Goal: Communication & Community: Answer question/provide support

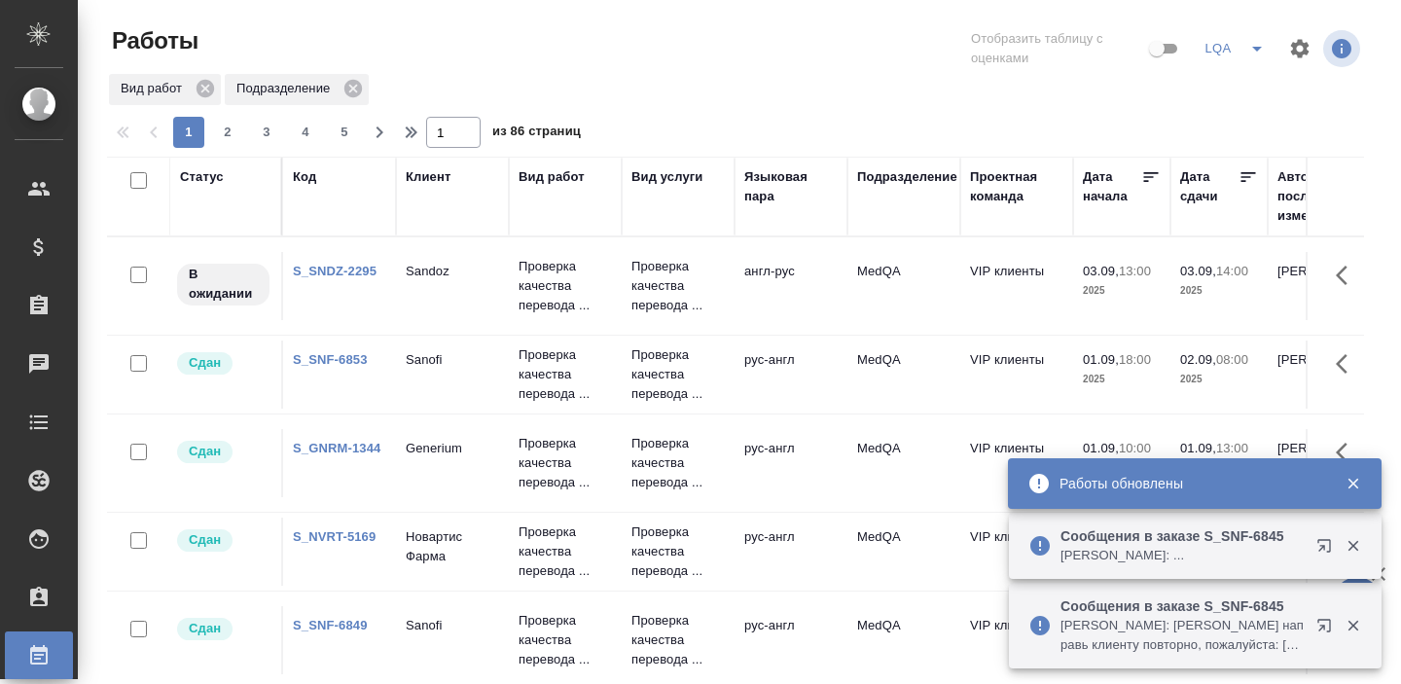
scroll to position [99, 788]
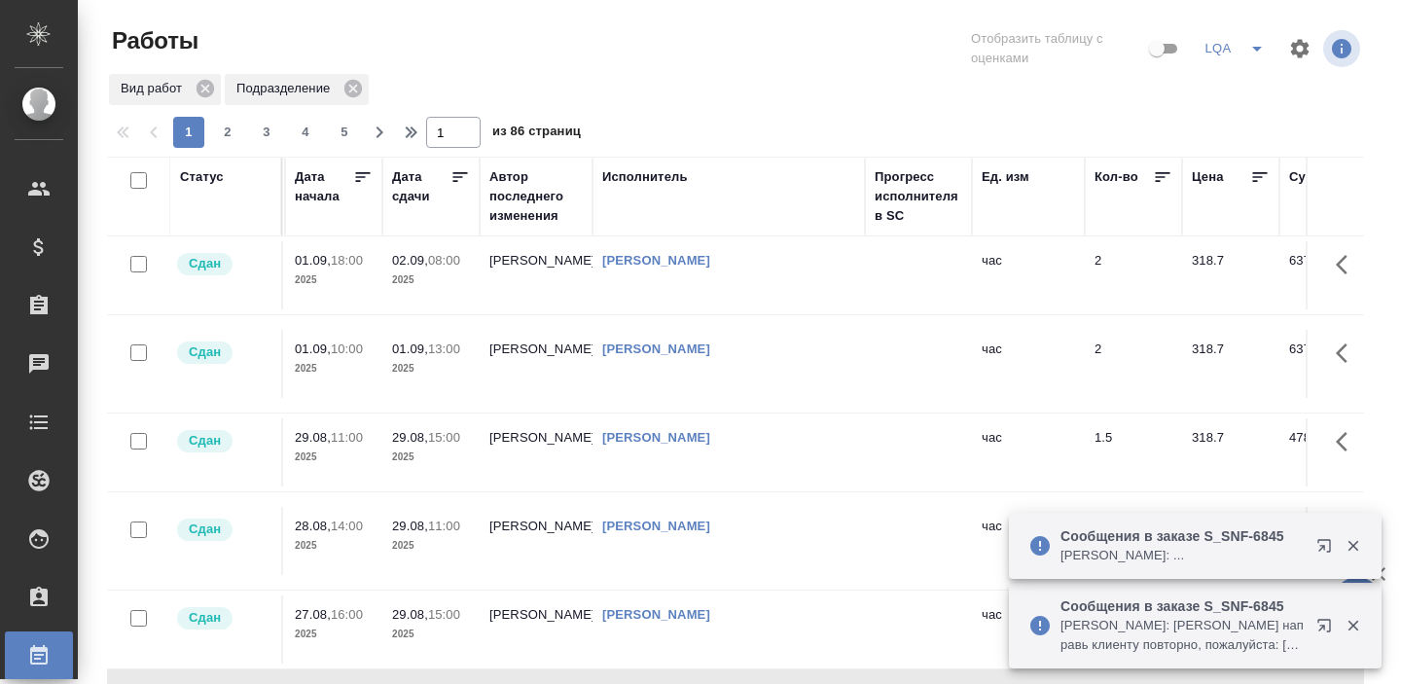
click at [1111, 642] on p "Горшкова Валентина: Сайдашева Диляра направь клиенту повторно, пожалуйста: http…" at bounding box center [1181, 635] width 243 height 39
click at [1115, 541] on p "Сообщения в заказе S_SNF-6845" at bounding box center [1181, 535] width 243 height 19
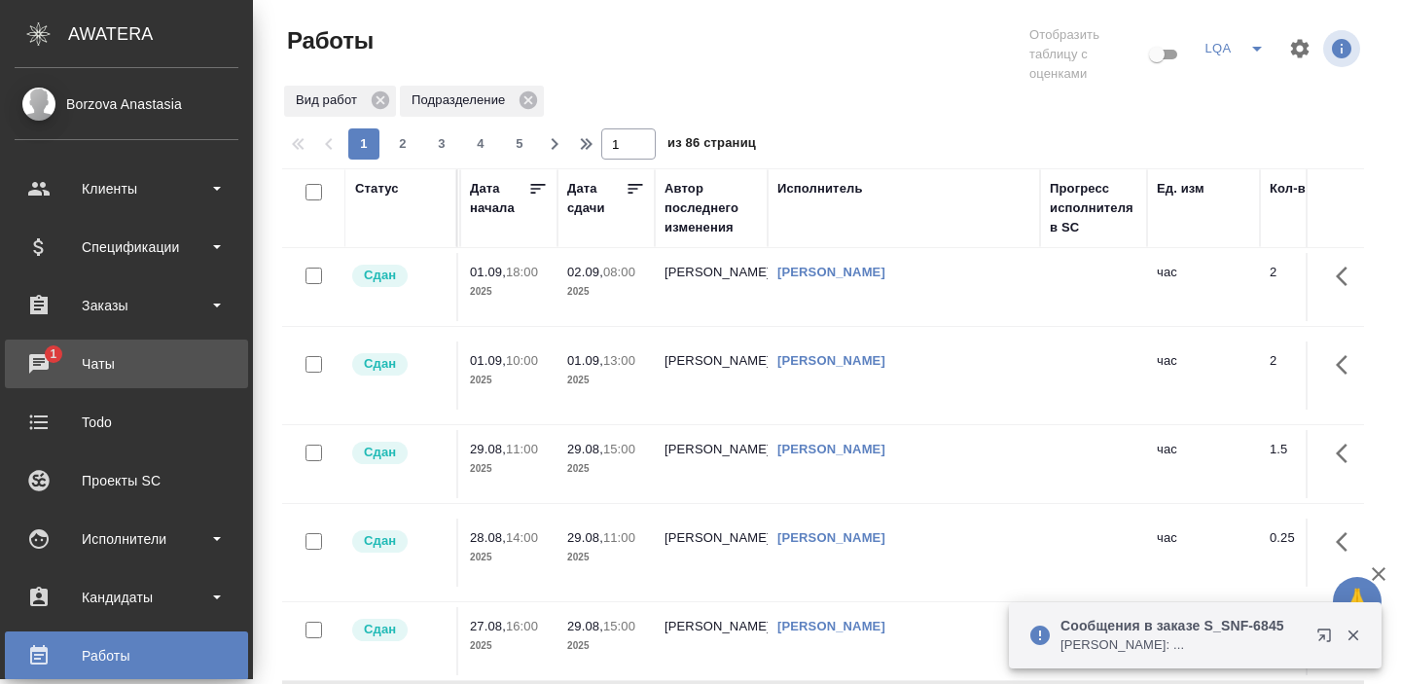
click at [57, 378] on link "1 Чаты" at bounding box center [126, 363] width 243 height 49
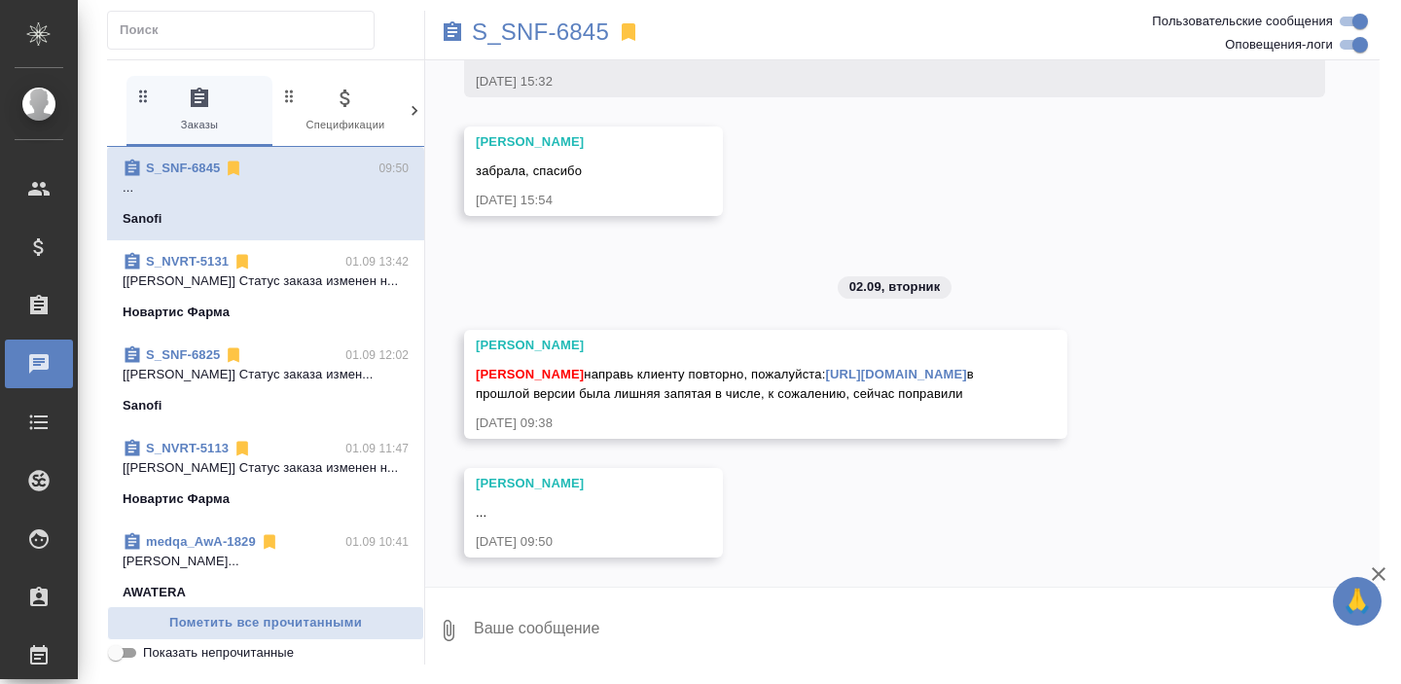
scroll to position [13938, 0]
click at [535, 34] on p "S_SNF-6845" at bounding box center [540, 31] width 137 height 19
click at [764, 485] on div "25.08, понедельник [alena.muravyeva@sanofi.com] Клиент оставил комментарий: htt…" at bounding box center [902, 323] width 954 height 526
click at [483, 31] on p "S_SNF-6845" at bounding box center [540, 31] width 137 height 19
click at [202, 264] on link "S_NVRT-5131" at bounding box center [187, 261] width 83 height 15
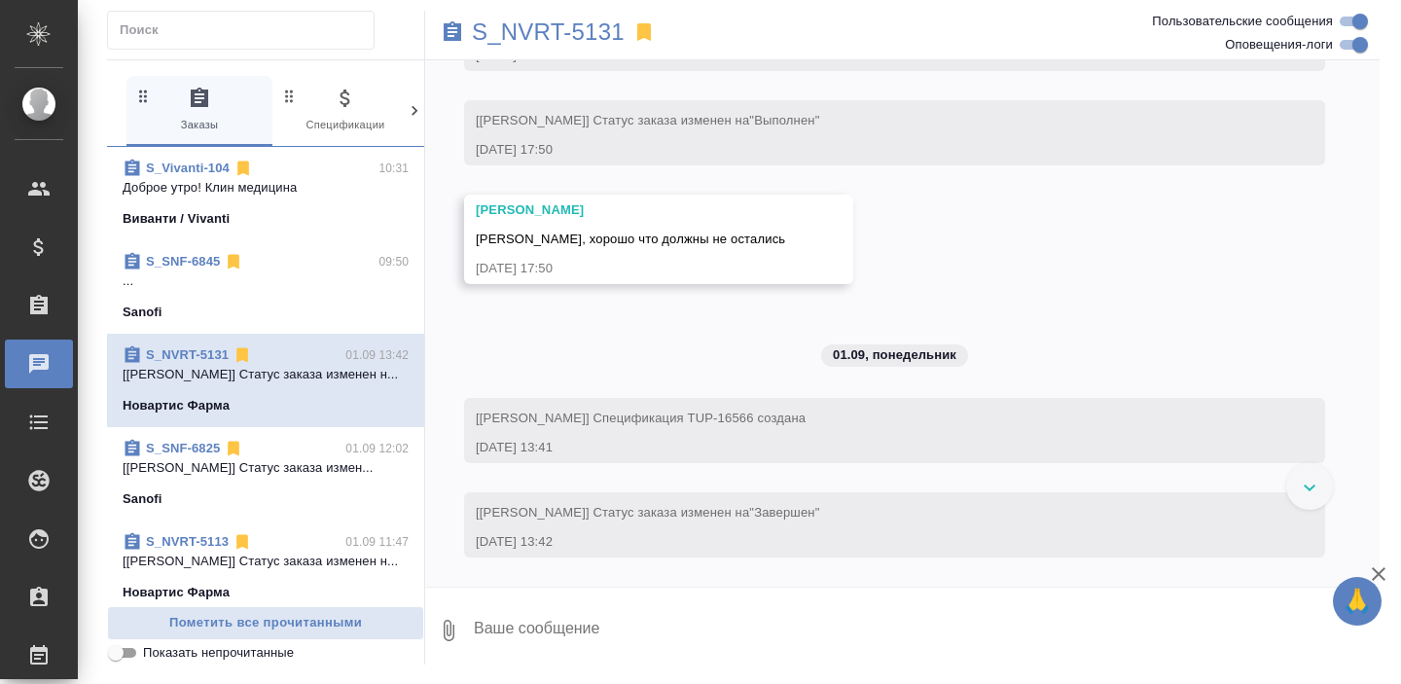
scroll to position [17431, 0]
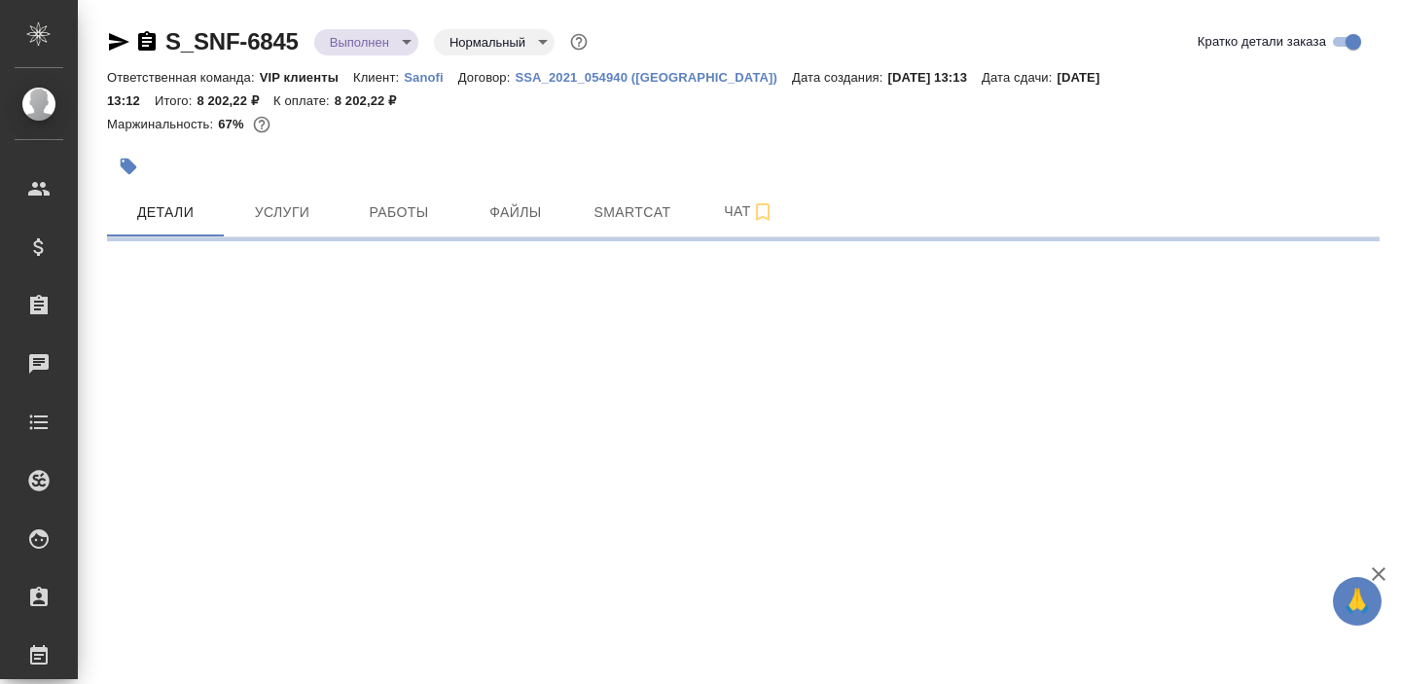
select select "RU"
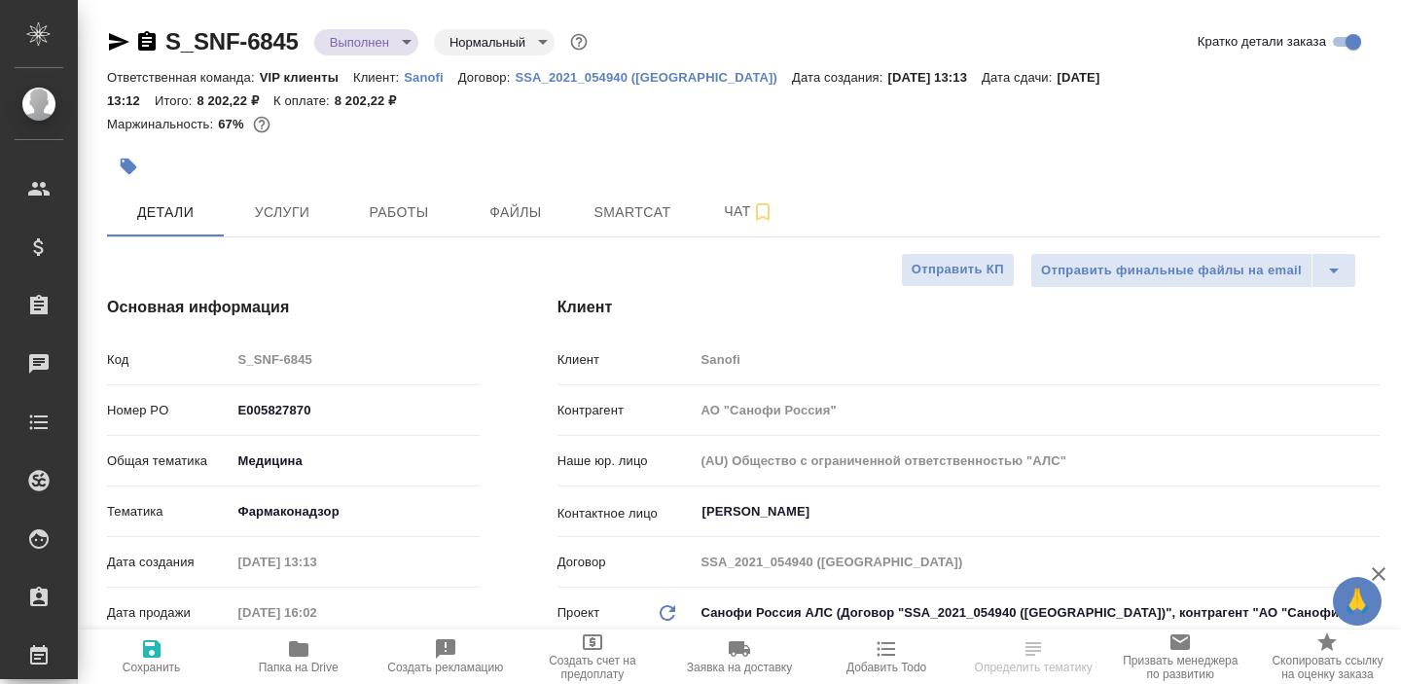
type textarea "x"
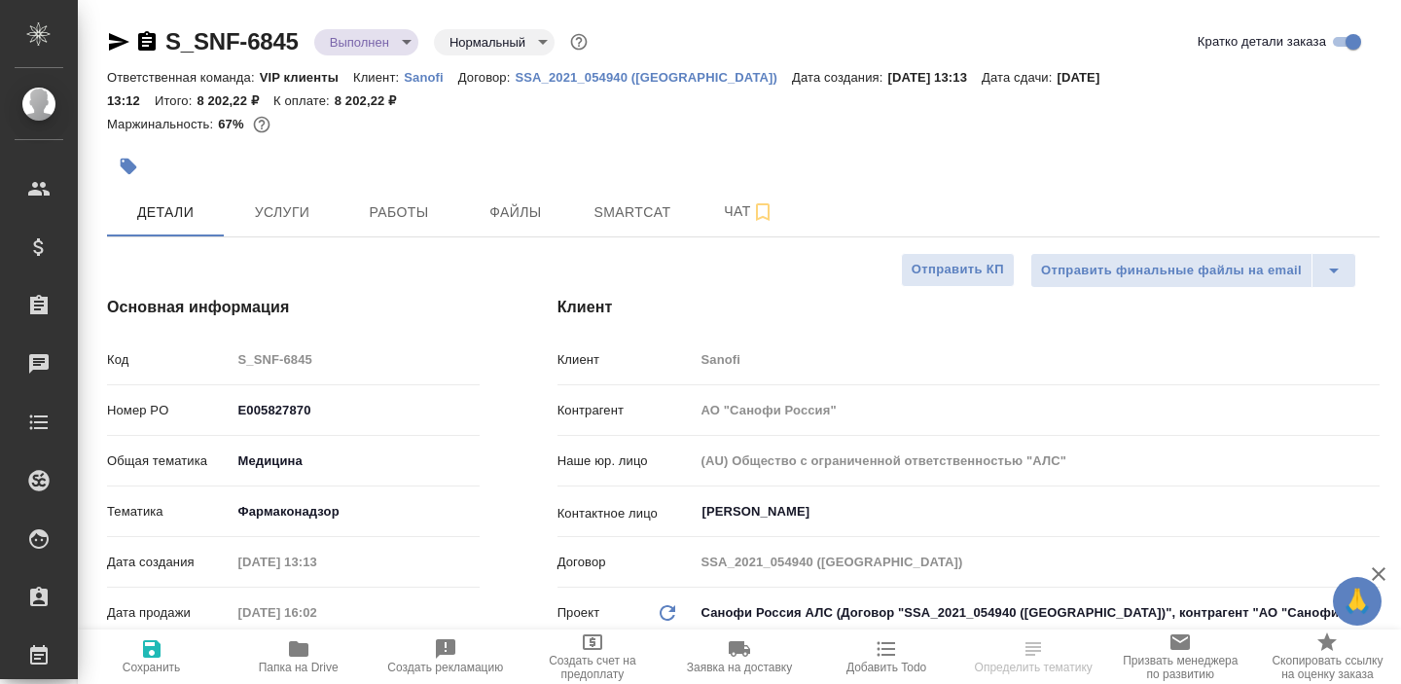
type textarea "x"
type input "Горшкова Валентина"
type input "[PERSON_NAME]"
click at [402, 219] on span "Работы" at bounding box center [398, 212] width 93 height 24
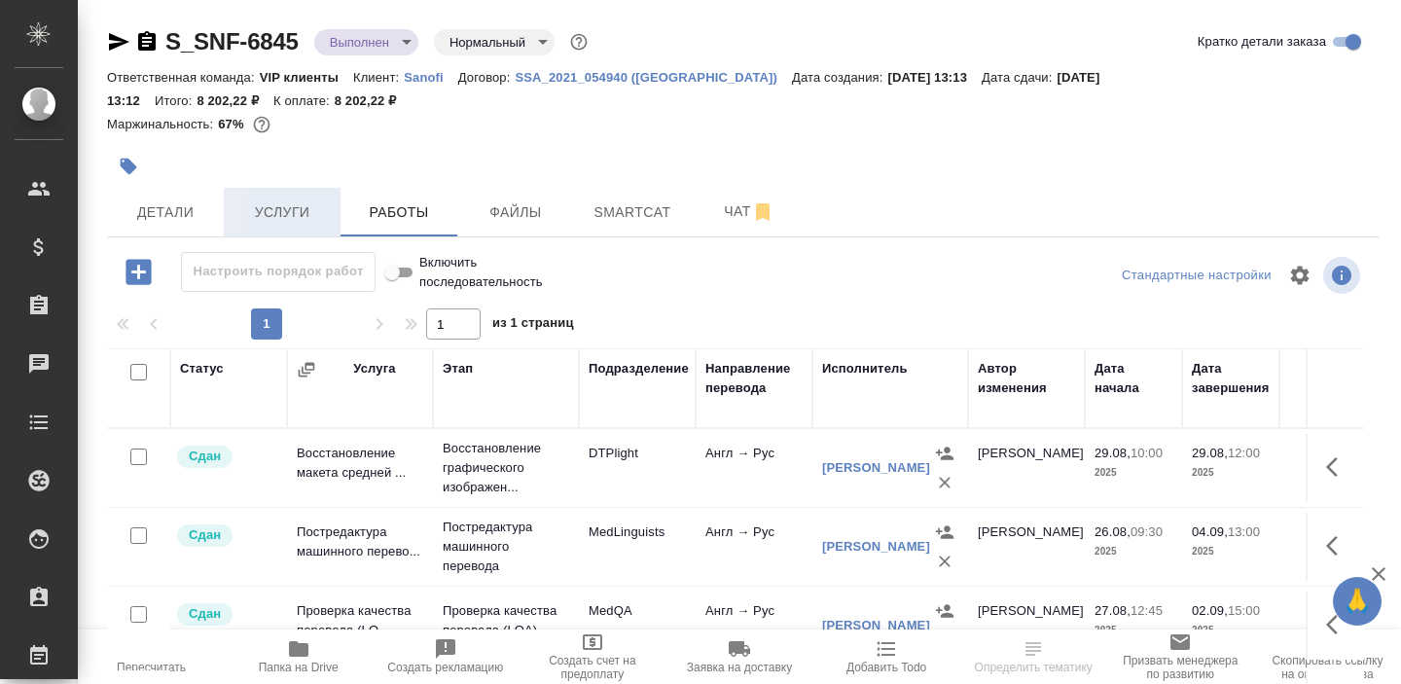
click at [284, 220] on span "Услуги" at bounding box center [281, 212] width 93 height 24
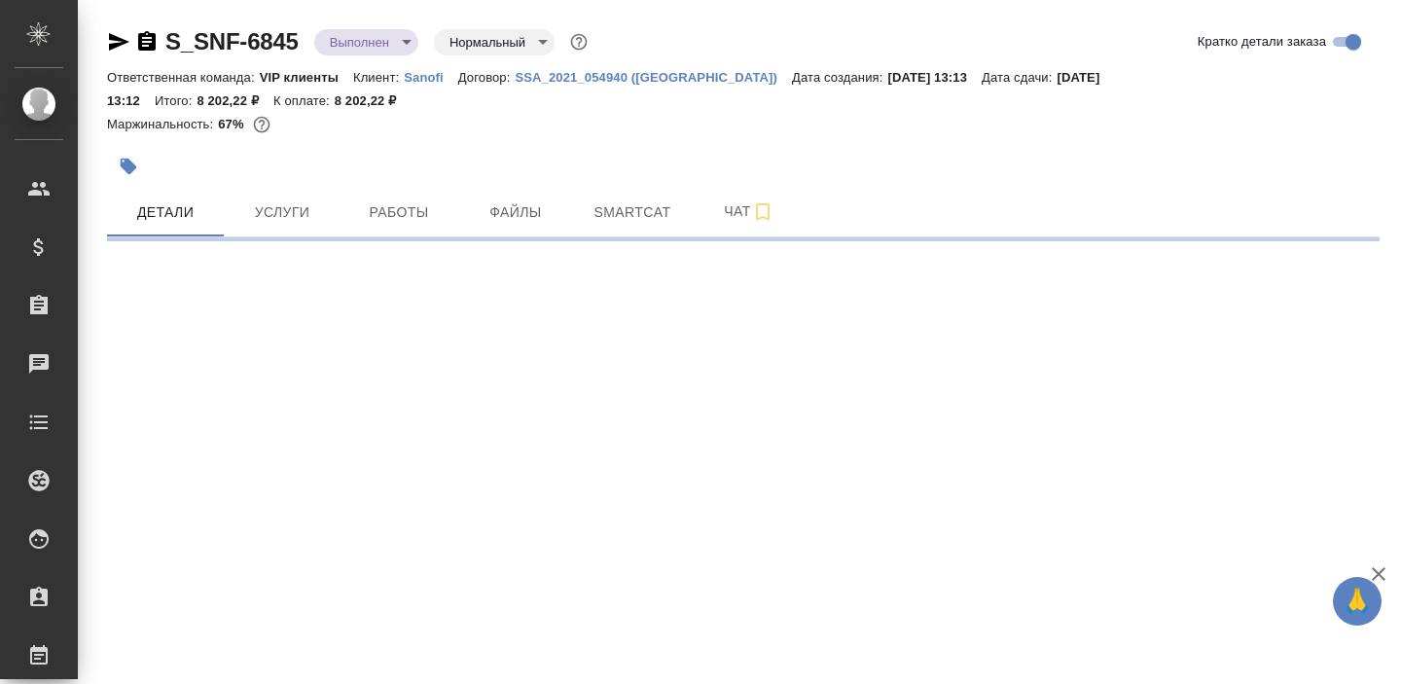
select select "RU"
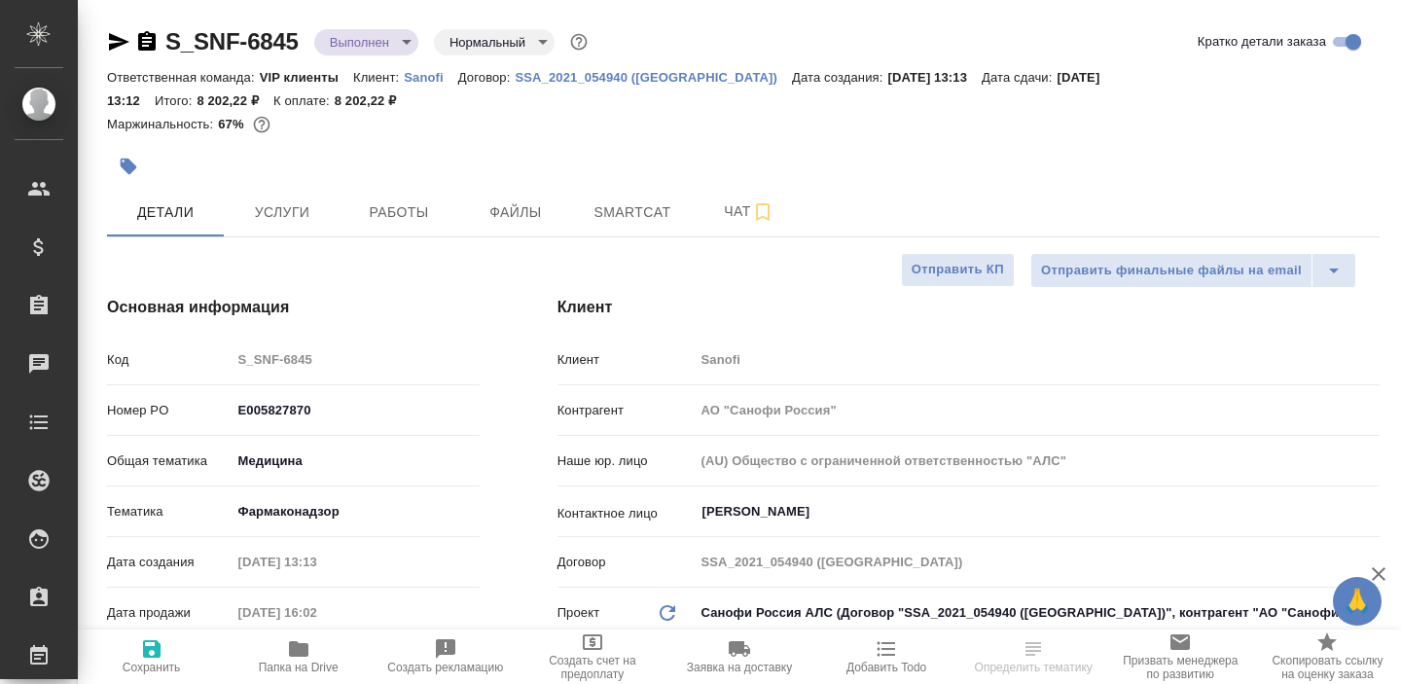
type textarea "x"
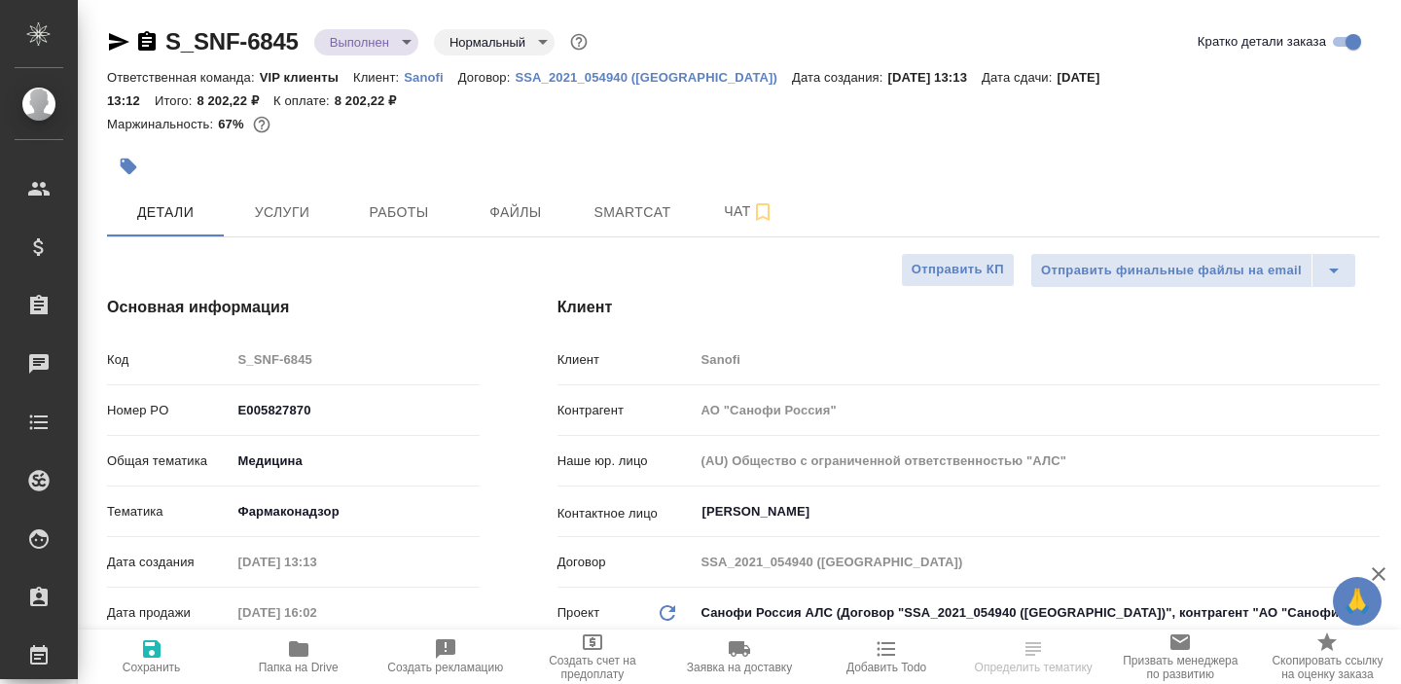
type textarea "x"
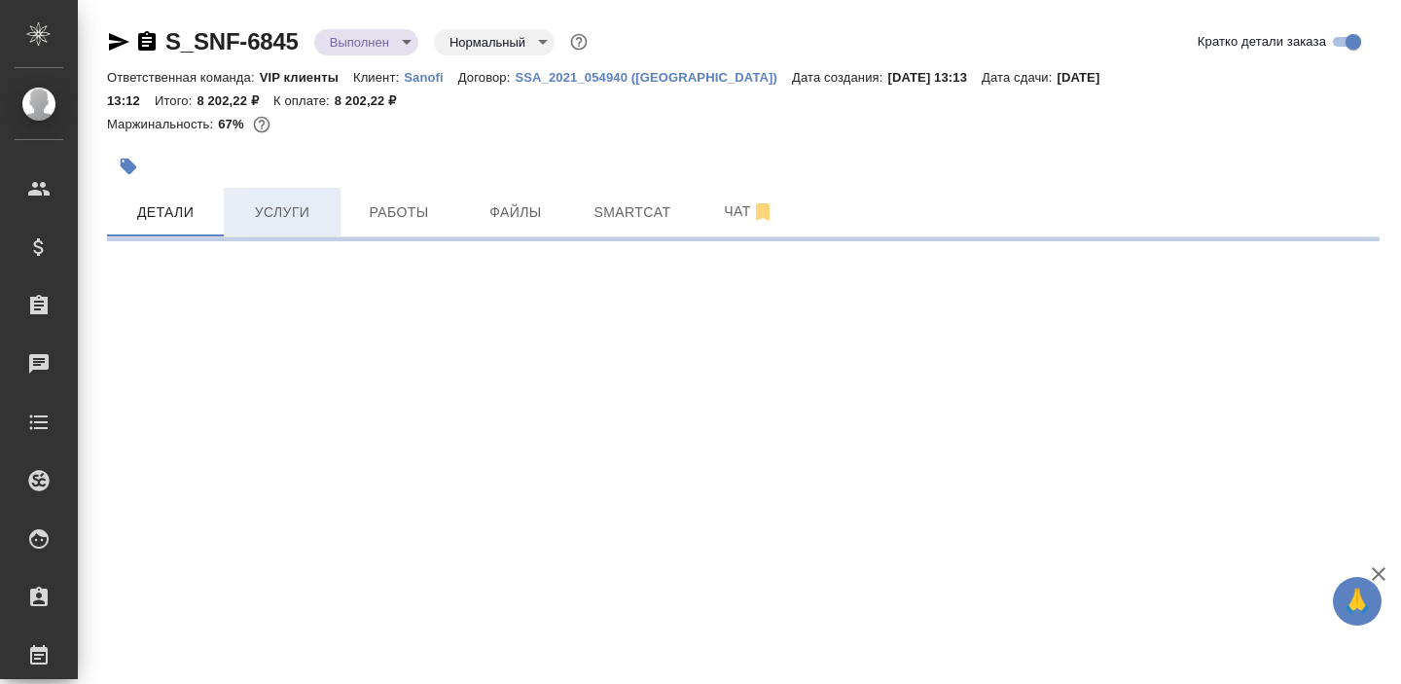
select select "RU"
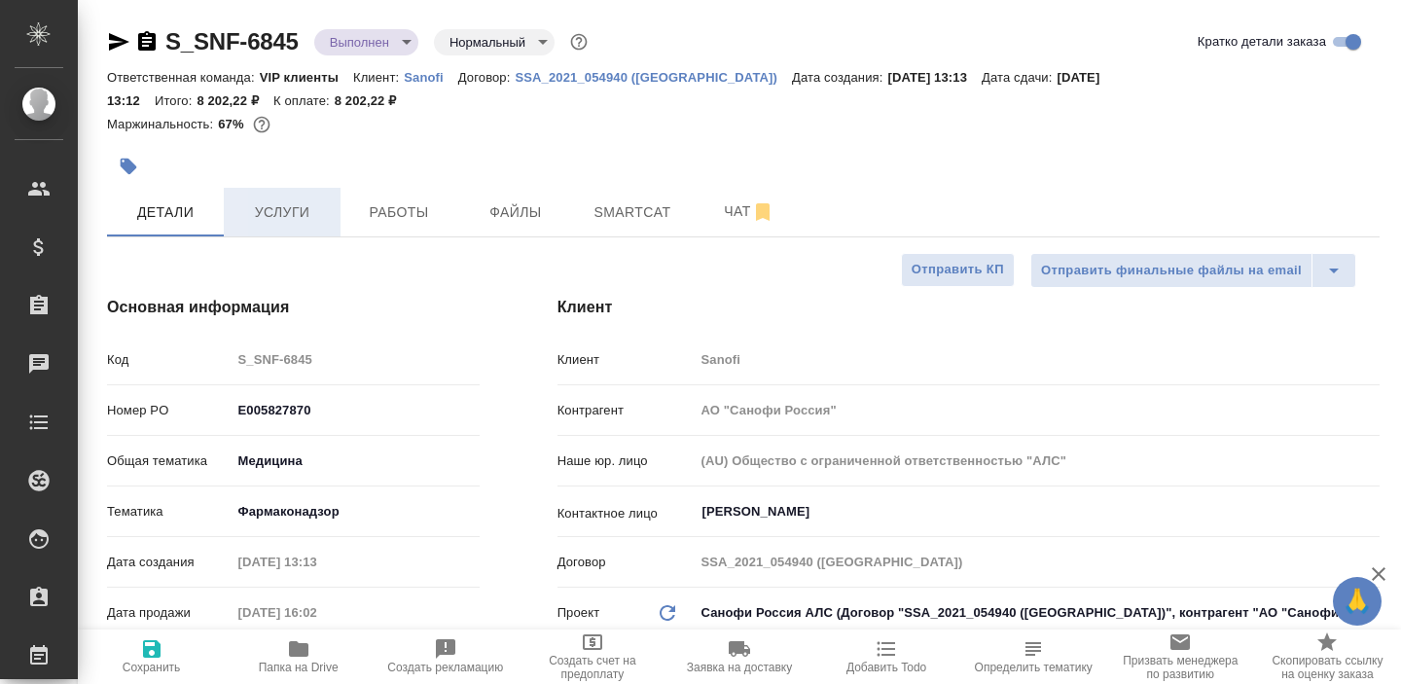
type textarea "x"
click at [288, 209] on span "Услуги" at bounding box center [281, 212] width 93 height 24
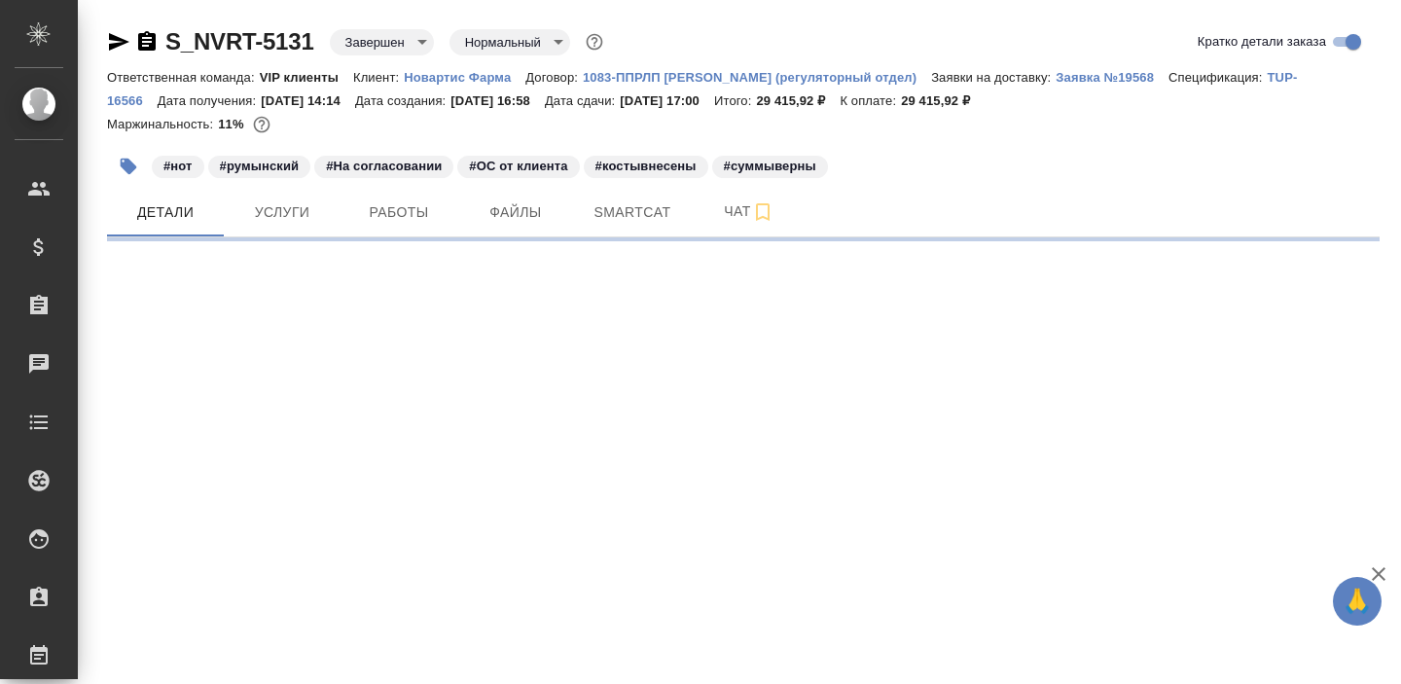
select select "RU"
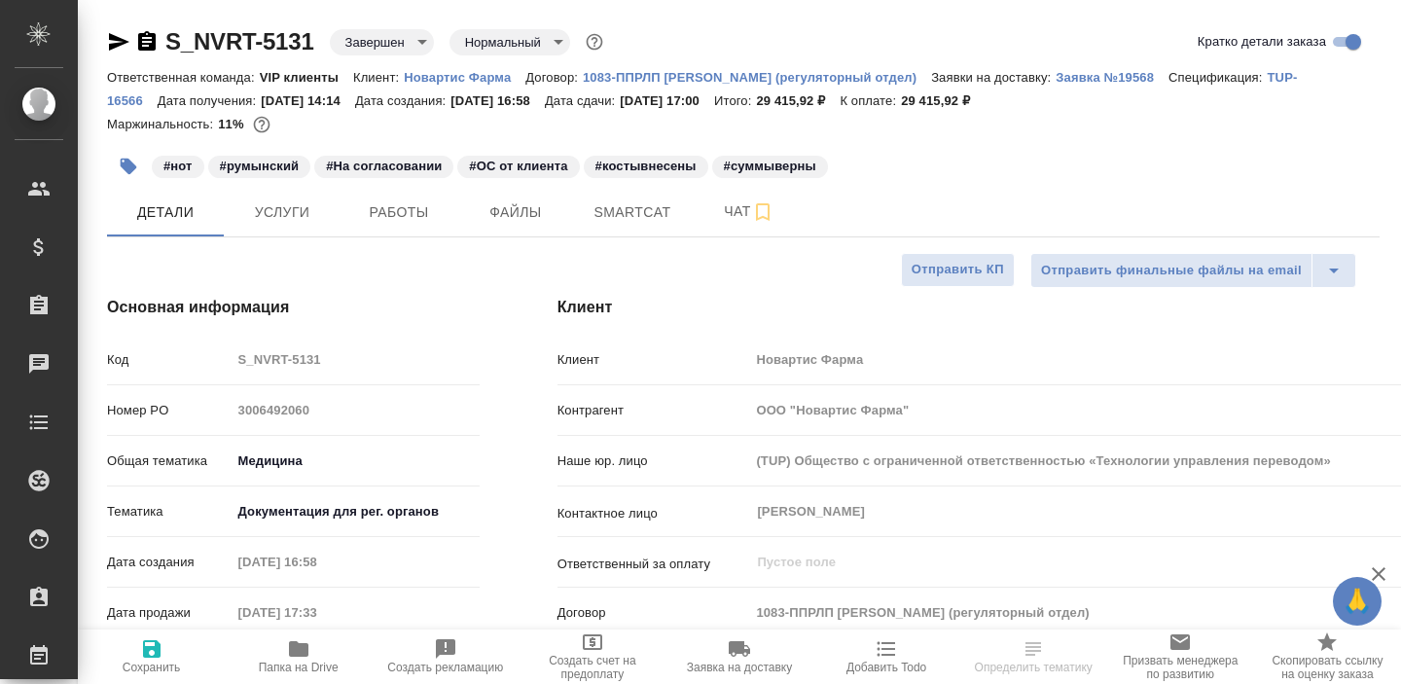
type textarea "x"
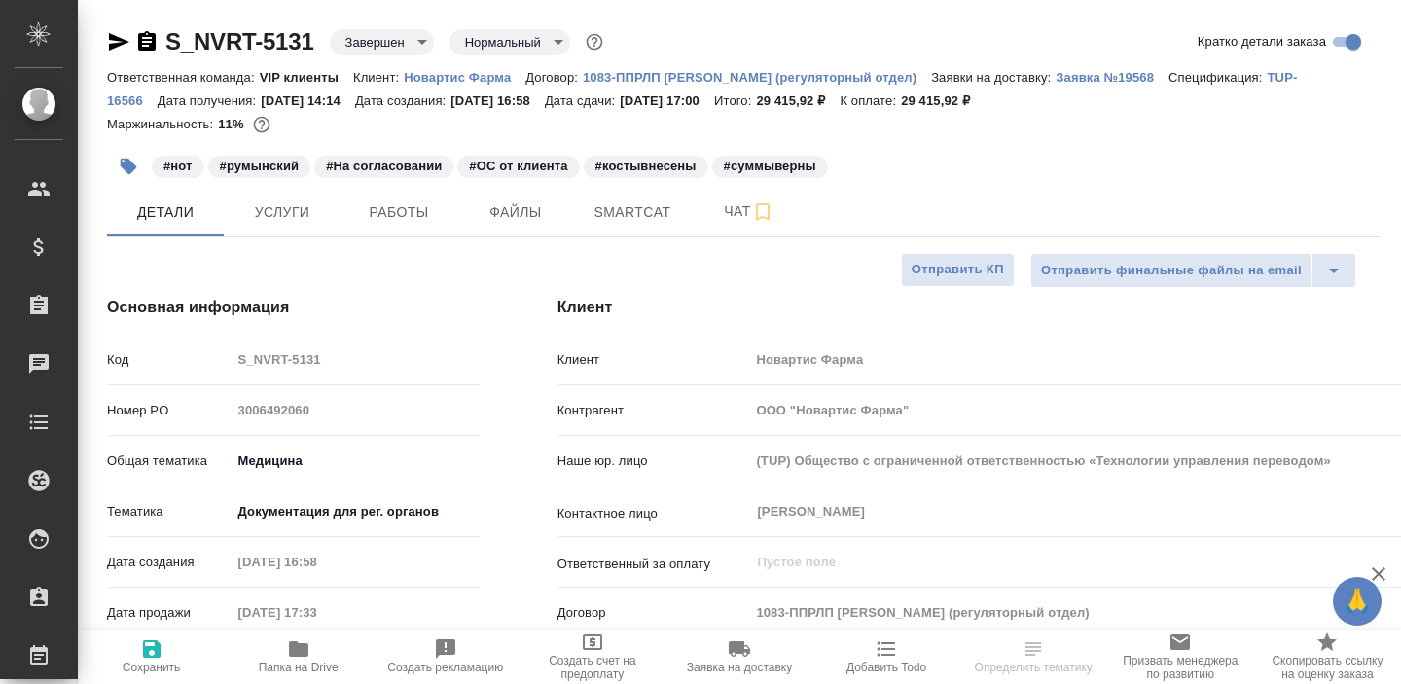
type textarea "x"
click at [293, 219] on span "Услуги" at bounding box center [281, 212] width 93 height 24
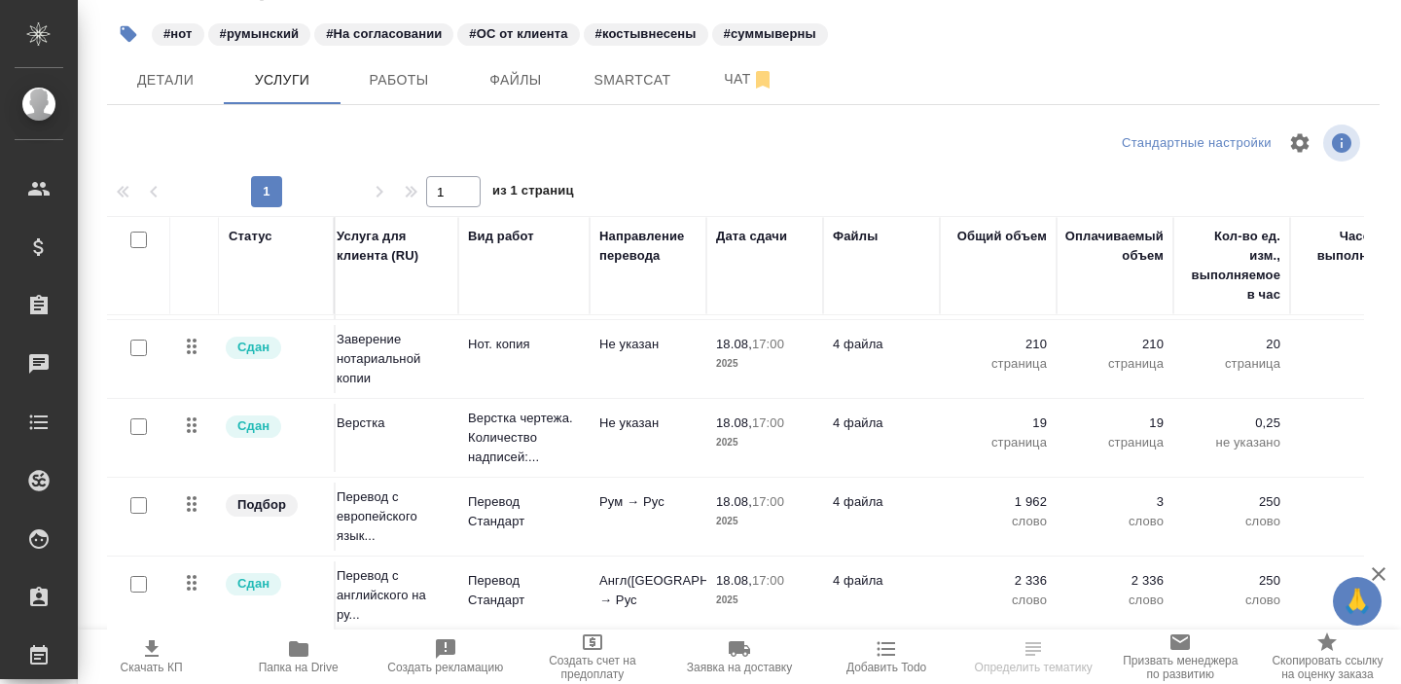
scroll to position [66, 9]
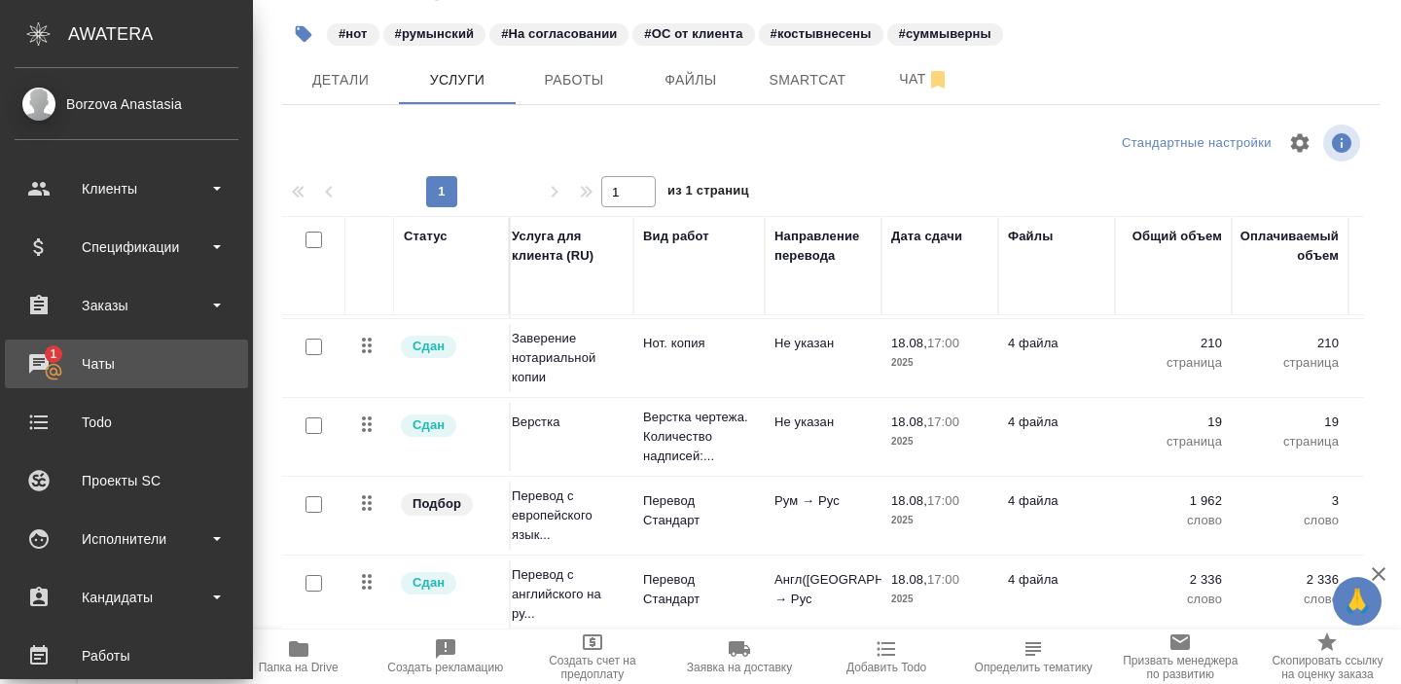
click at [58, 372] on div "Чаты" at bounding box center [127, 363] width 224 height 29
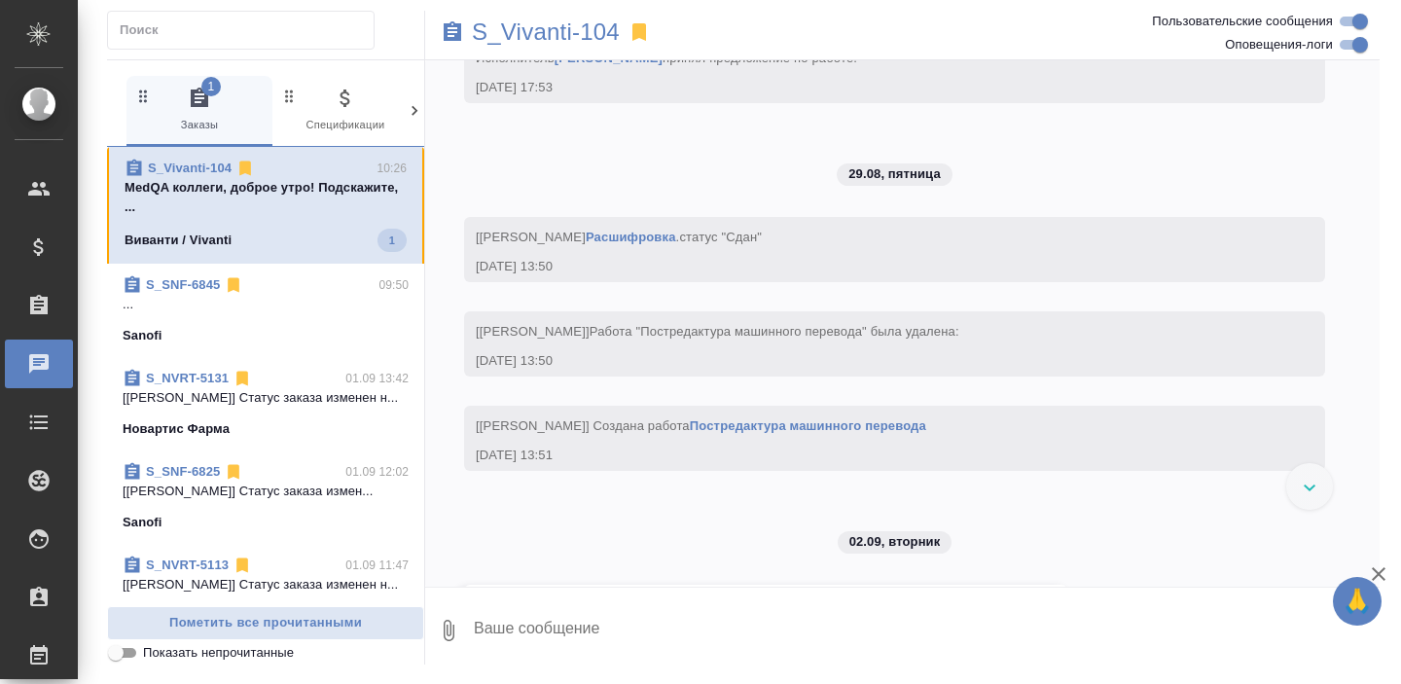
scroll to position [3802, 0]
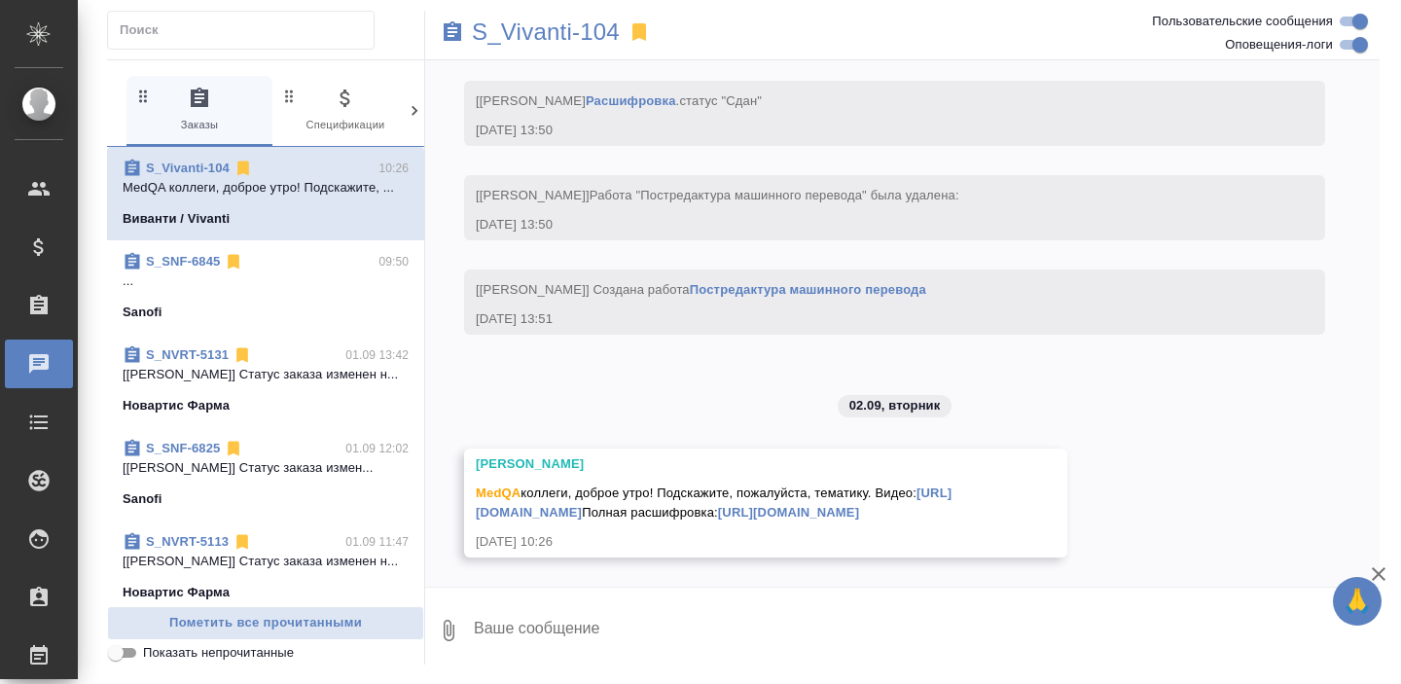
click at [718, 516] on link "https://drive.awatera.com/s/f42WsE8ZiGErwTg" at bounding box center [788, 512] width 141 height 15
click at [596, 485] on span "MedQA коллеги, доброе утро! Подскажите, пожалуйста, тематику. Видео: https://dr…" at bounding box center [714, 502] width 476 height 34
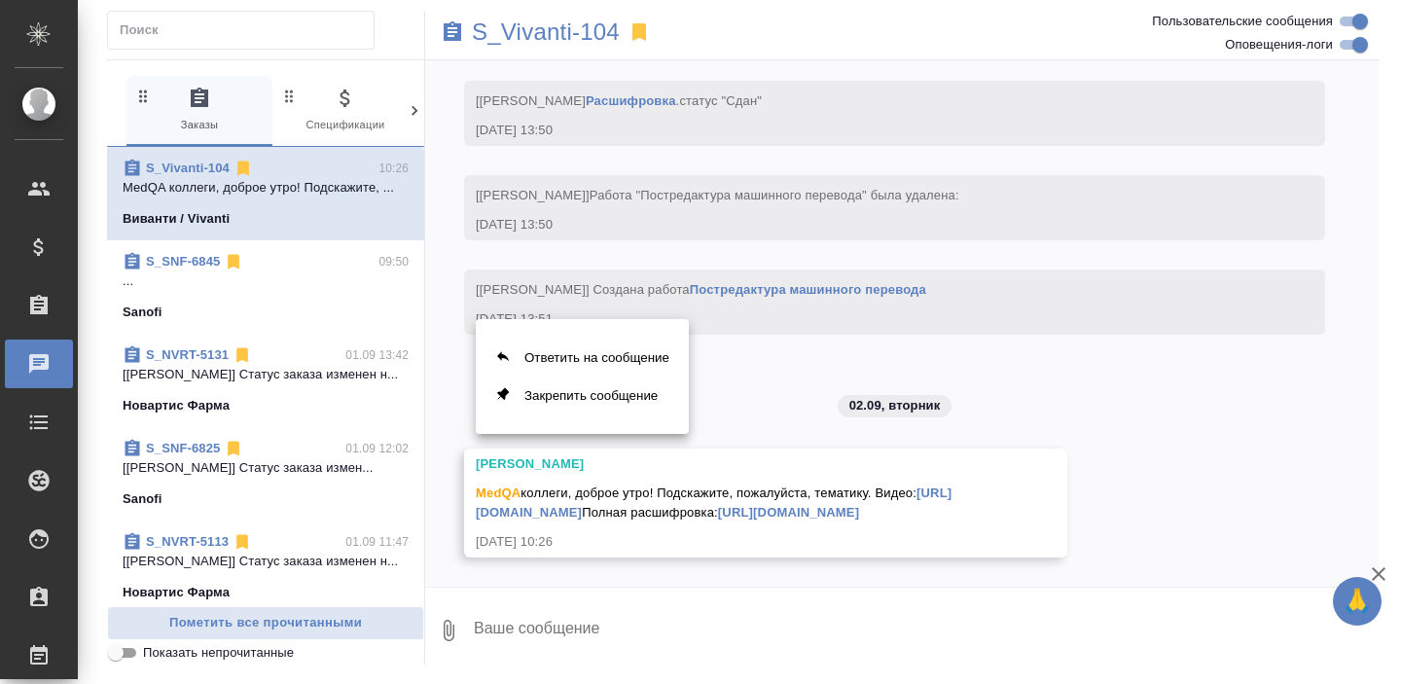
click at [574, 490] on div at bounding box center [700, 342] width 1401 height 684
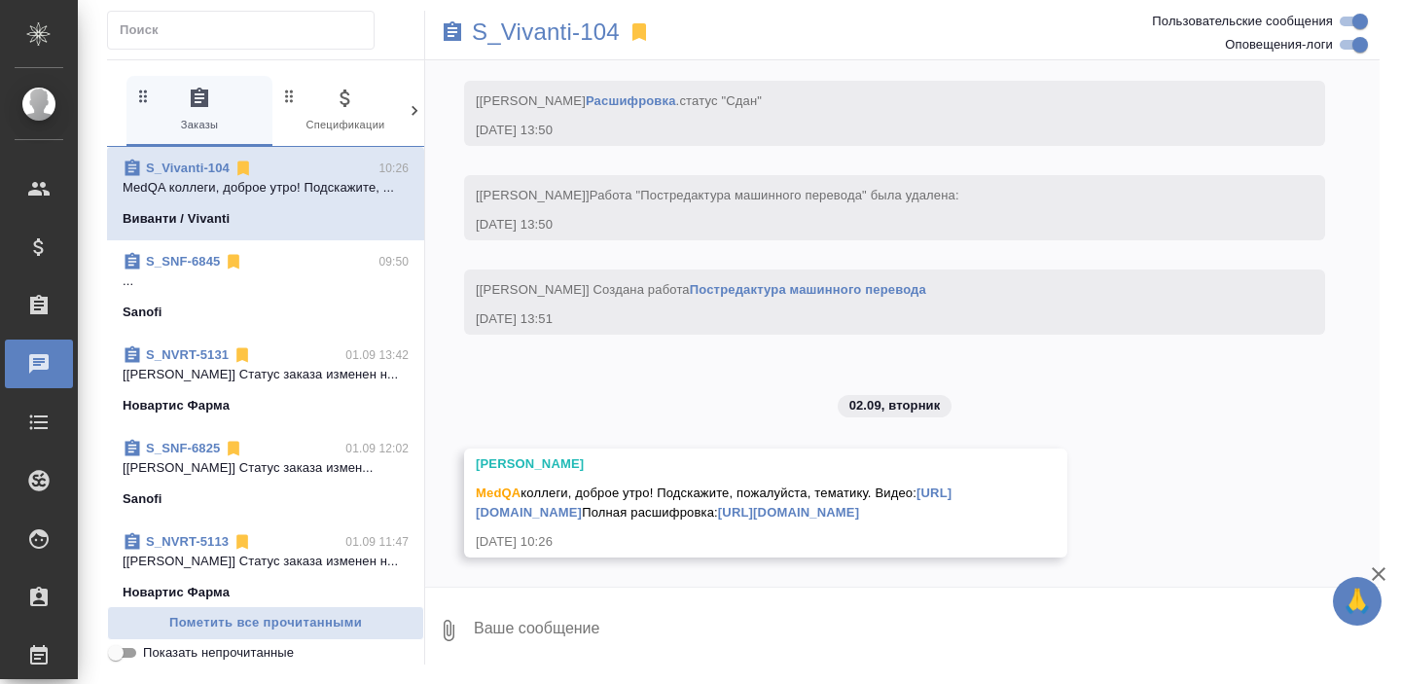
click at [594, 490] on link "https://drive.awatera.com/s/ASbd3ZzaAHgJkBe" at bounding box center [714, 502] width 476 height 34
click at [545, 627] on textarea at bounding box center [926, 630] width 908 height 66
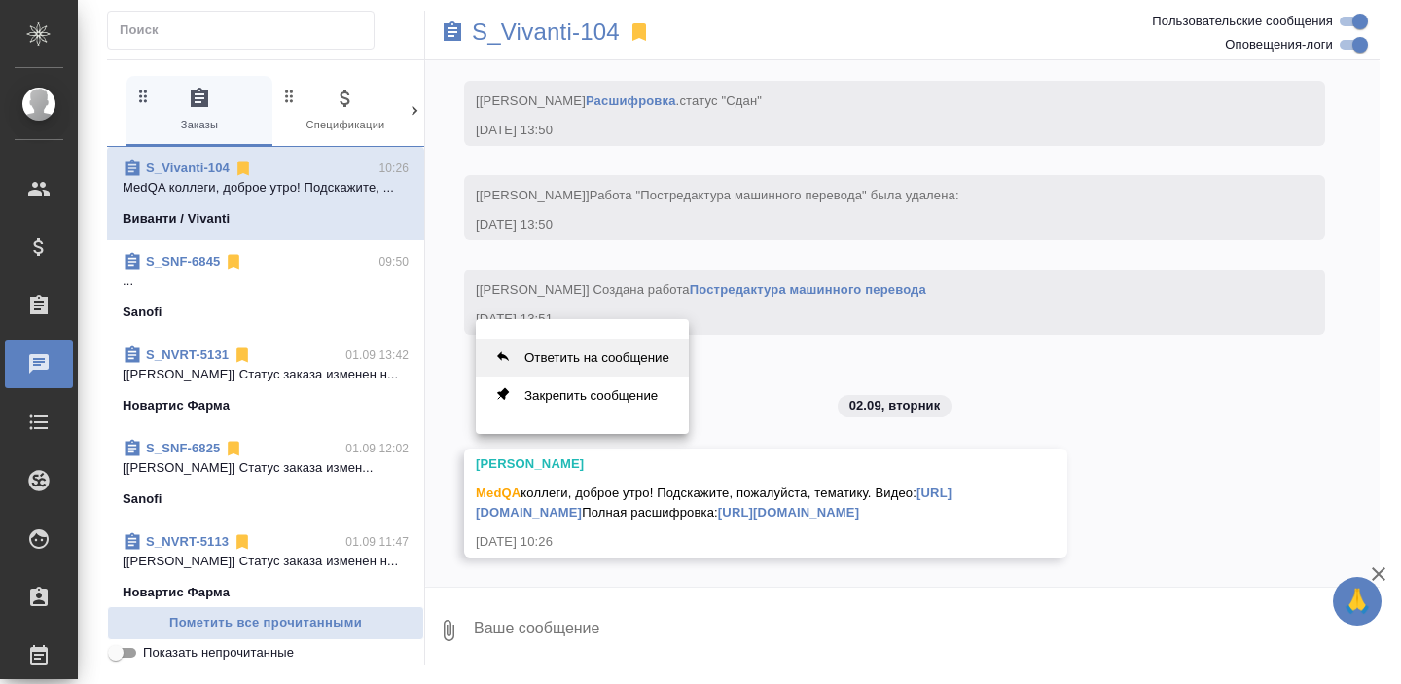
click at [585, 359] on button "Ответить на сообщение" at bounding box center [582, 358] width 213 height 38
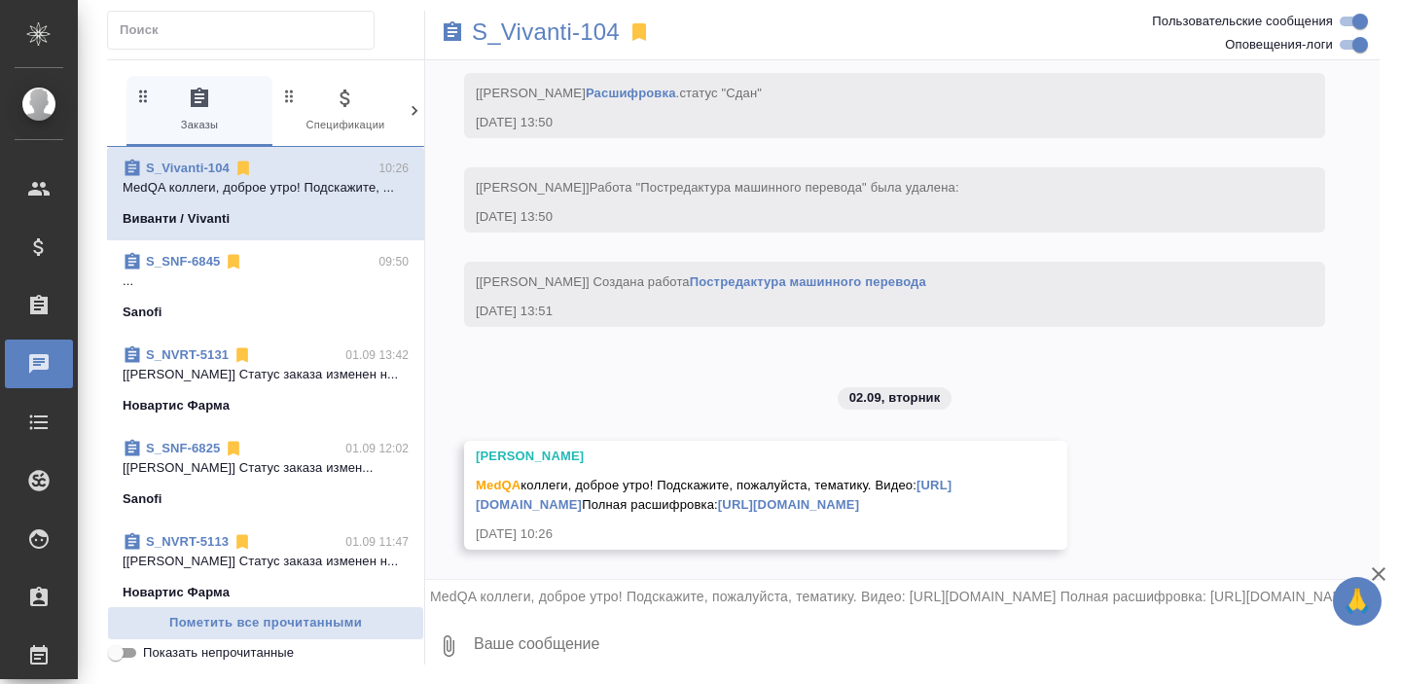
click at [500, 652] on textarea at bounding box center [926, 646] width 908 height 66
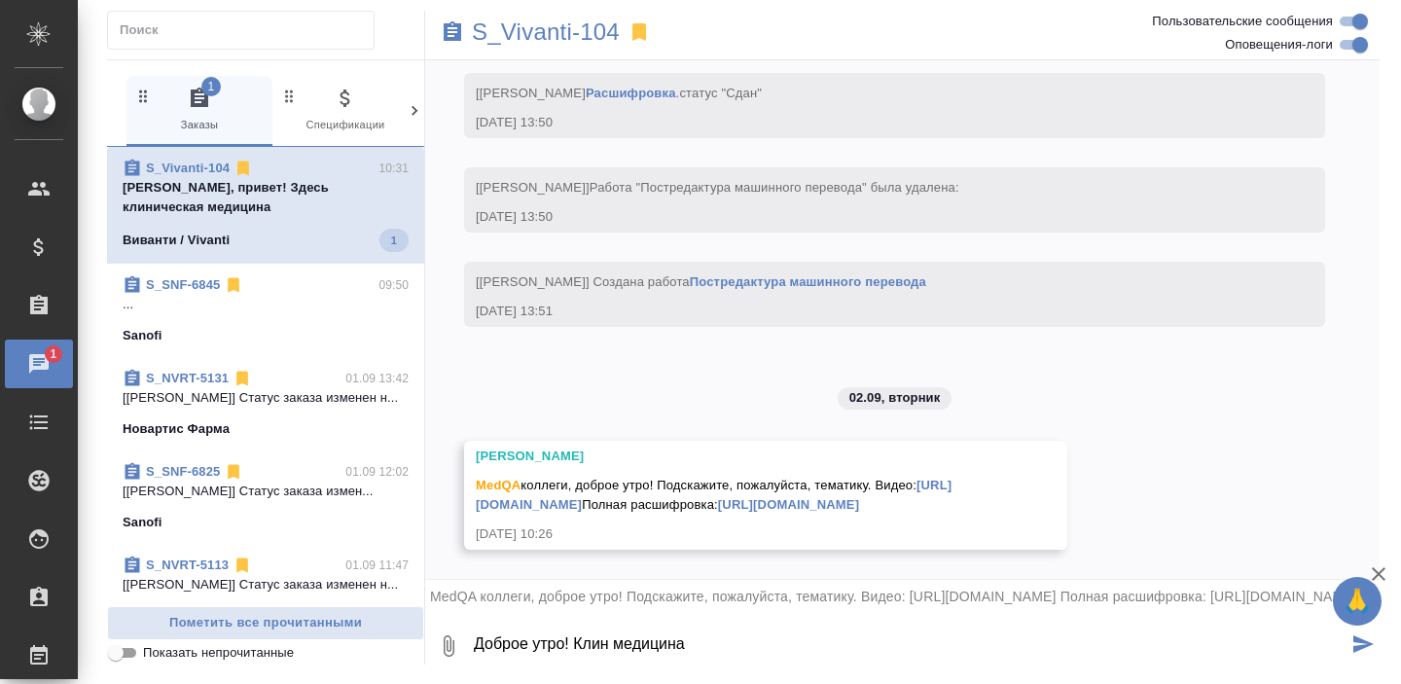
type textarea "Доброе утро! Клин медицина"
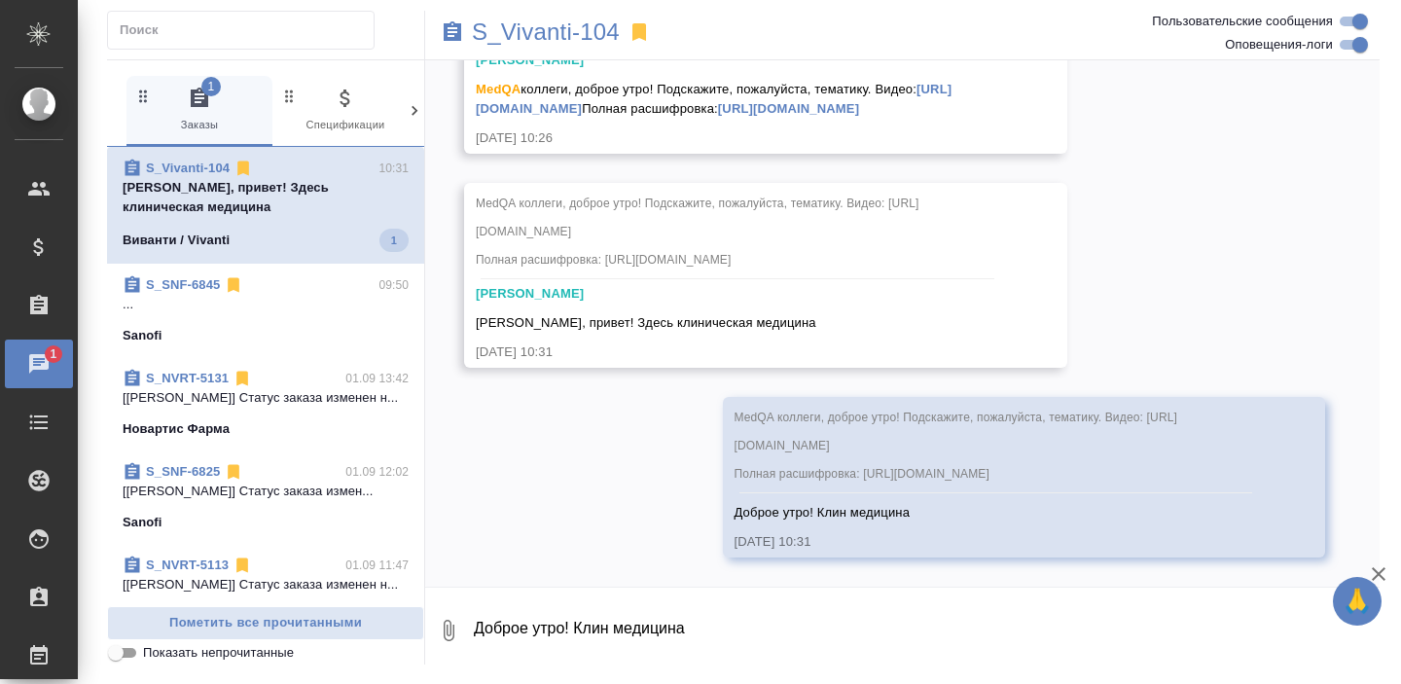
scroll to position [4208, 0]
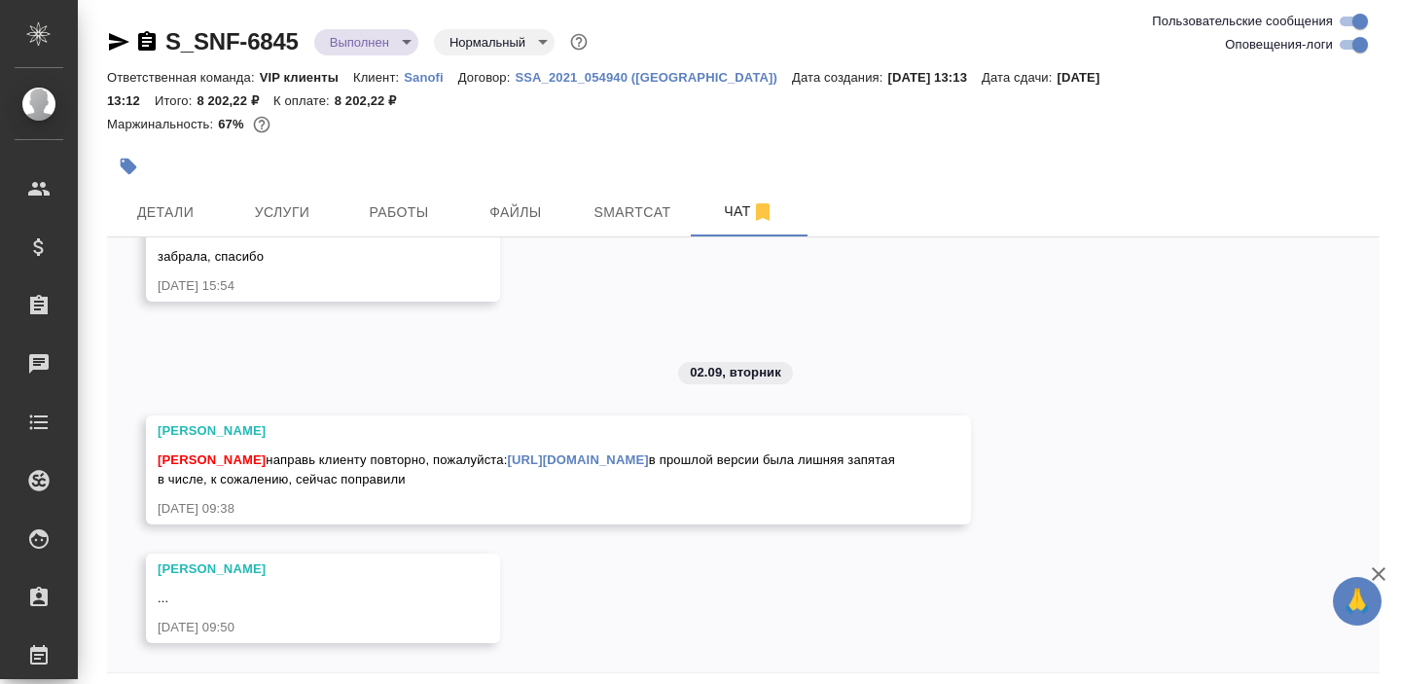
scroll to position [77, 0]
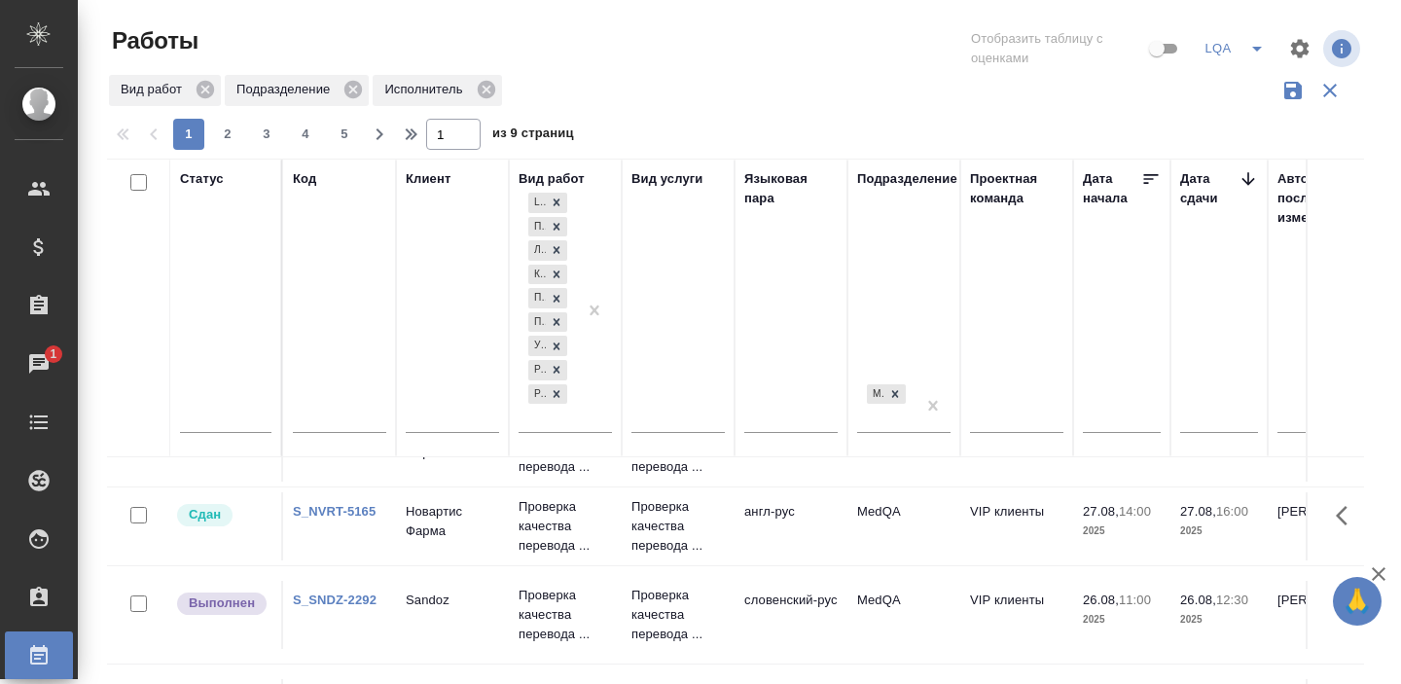
scroll to position [360, 0]
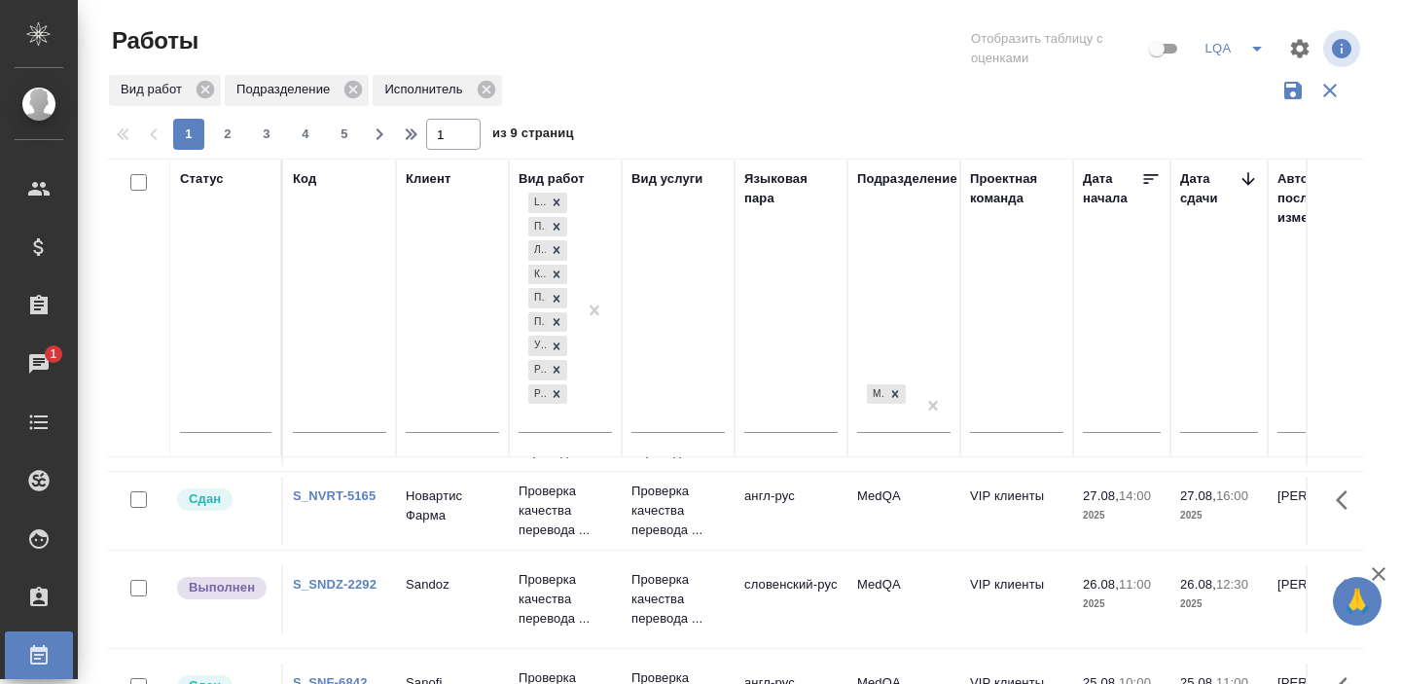
click at [339, 591] on link "S_SNDZ-2292" at bounding box center [335, 584] width 84 height 15
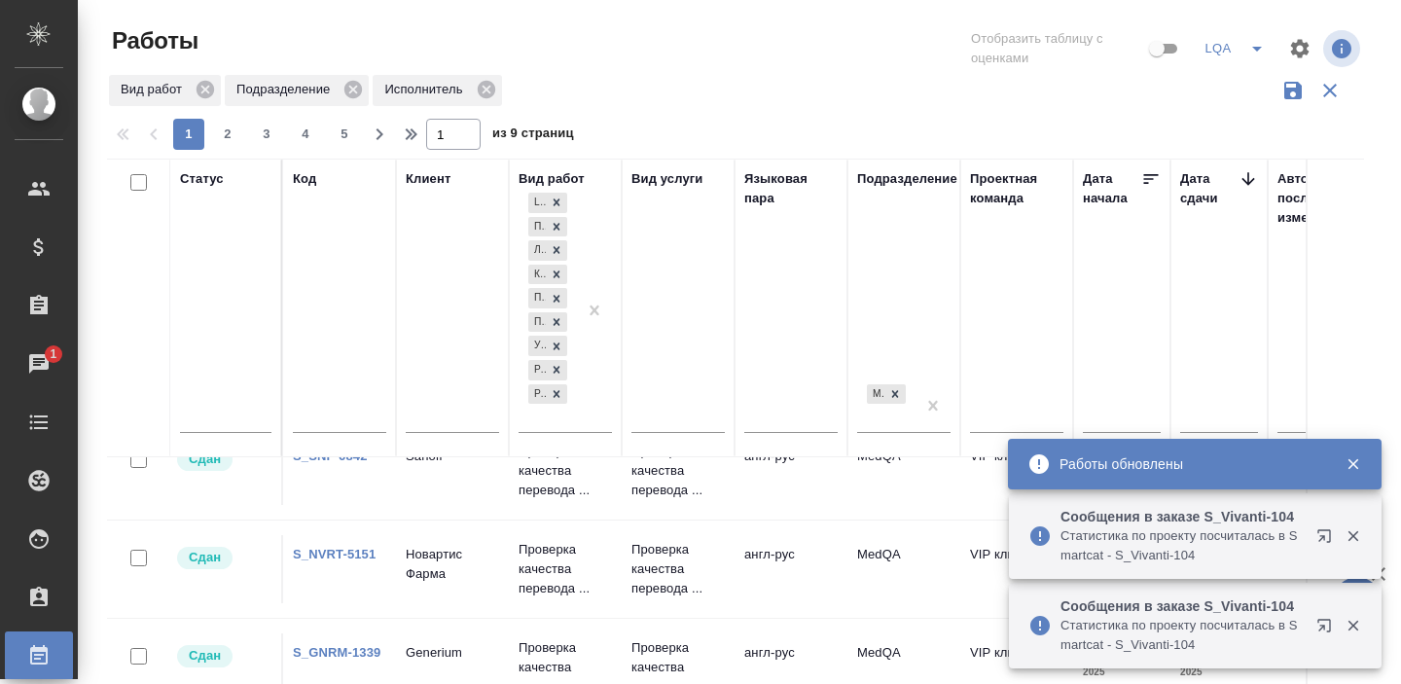
scroll to position [552, 0]
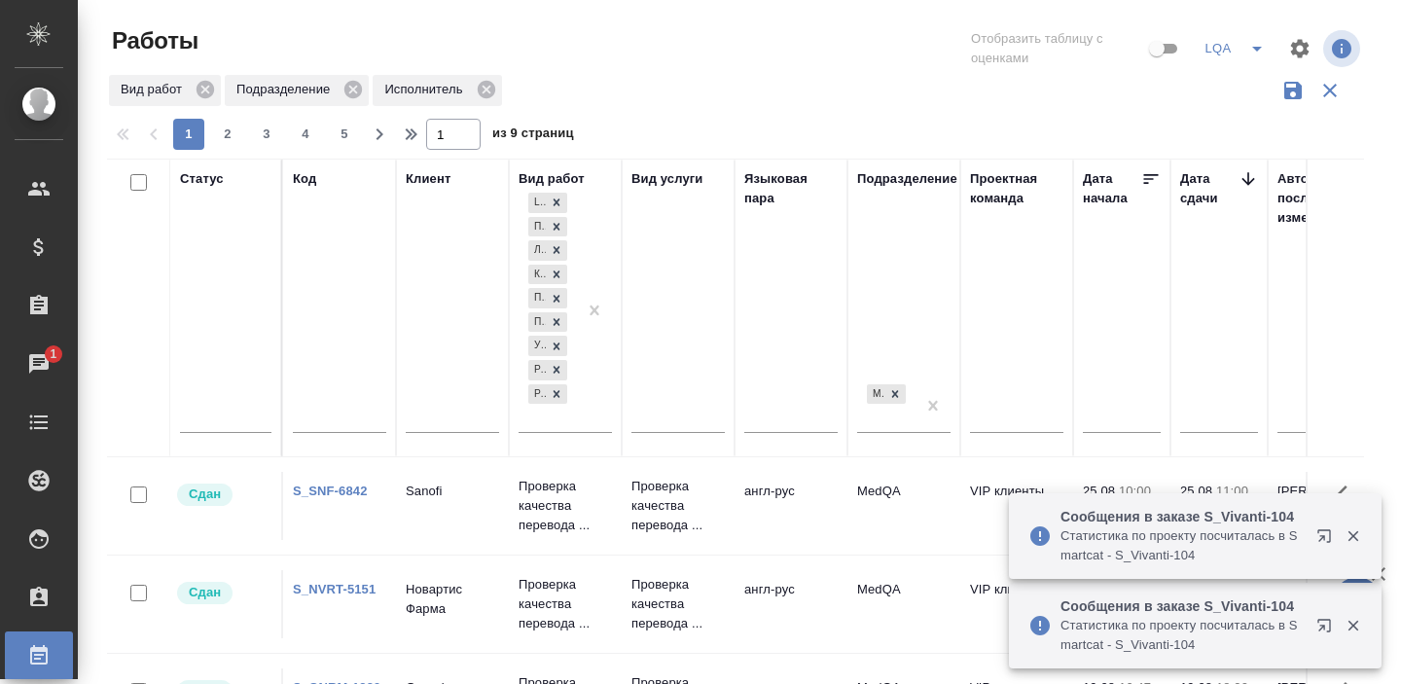
click at [334, 498] on link "S_SNF-6842" at bounding box center [330, 490] width 75 height 15
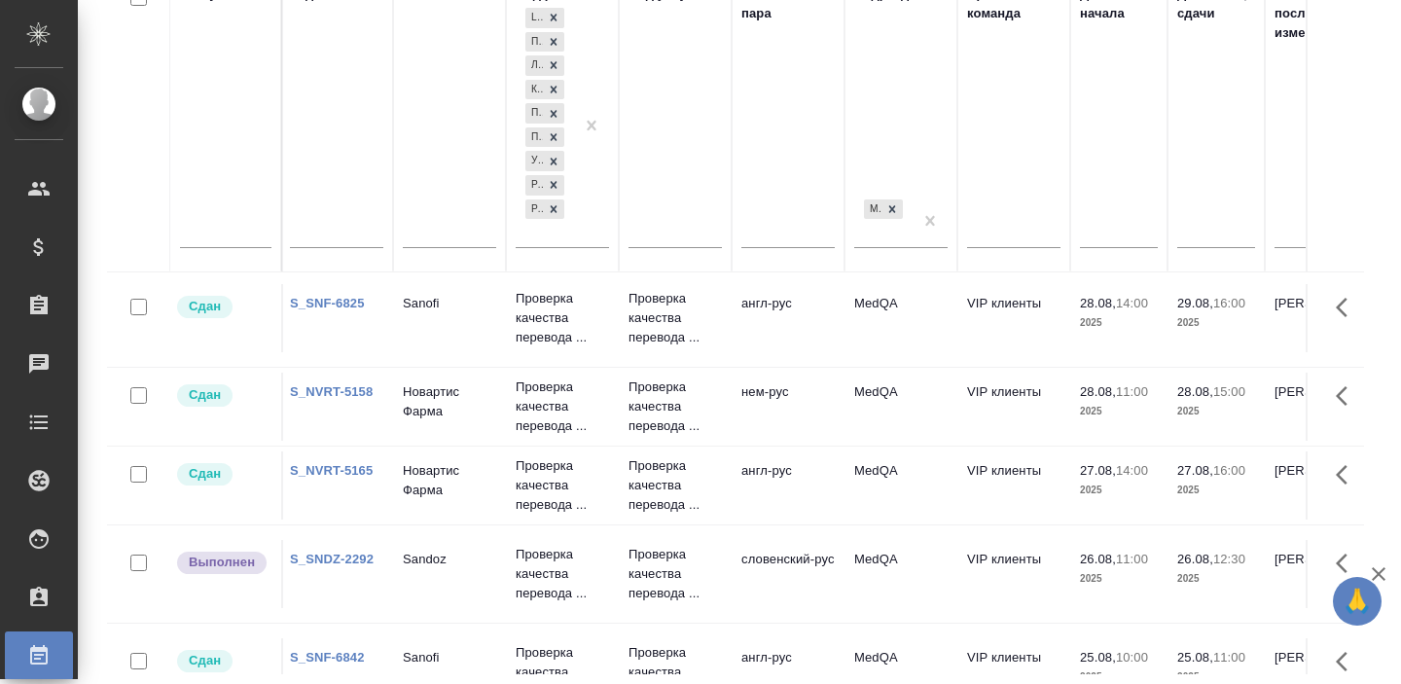
scroll to position [0, 3]
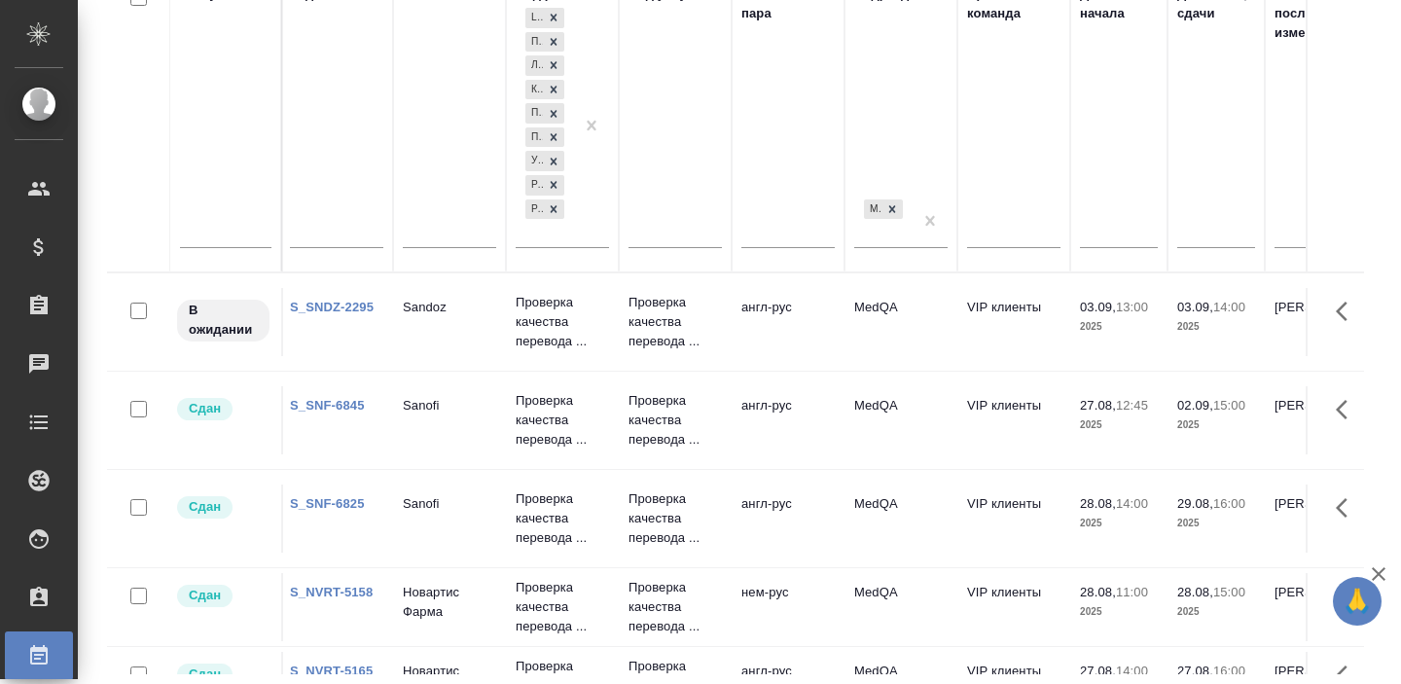
click at [343, 412] on link "S_SNF-6845" at bounding box center [327, 405] width 75 height 15
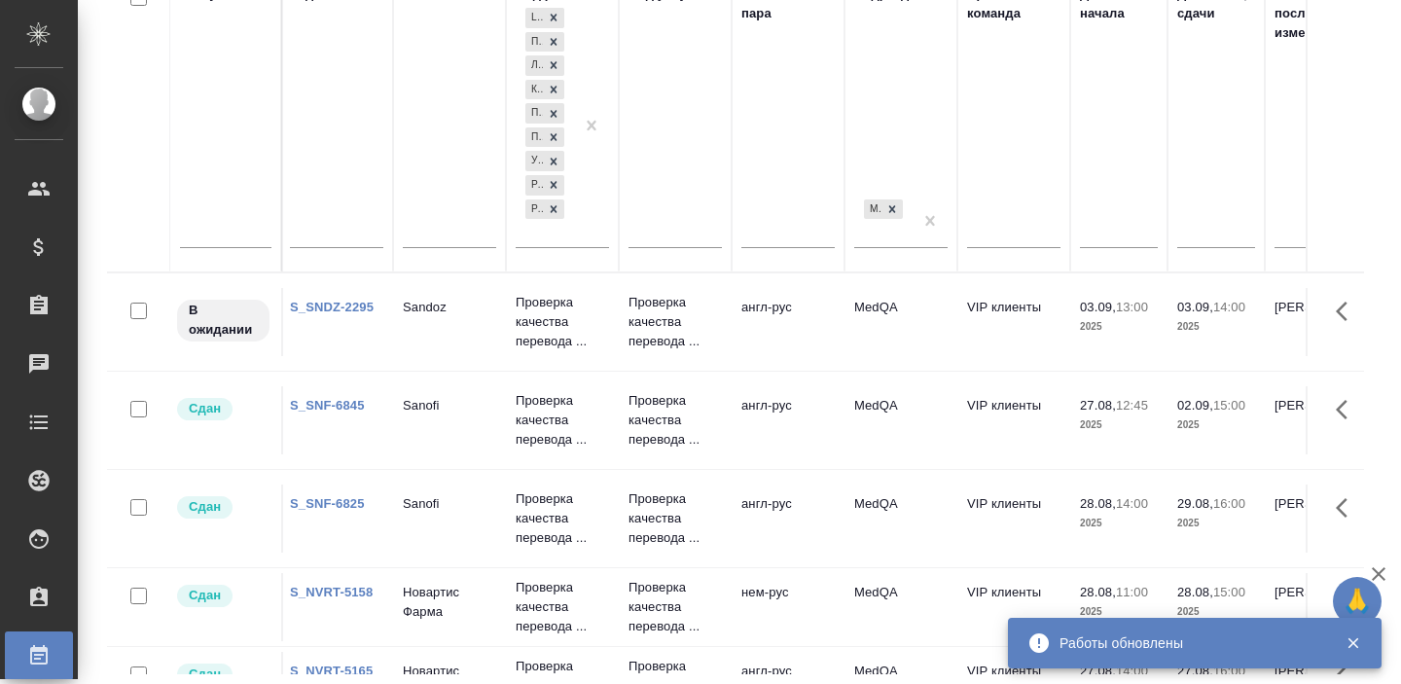
click at [338, 498] on link "S_SNF-6825" at bounding box center [327, 503] width 75 height 15
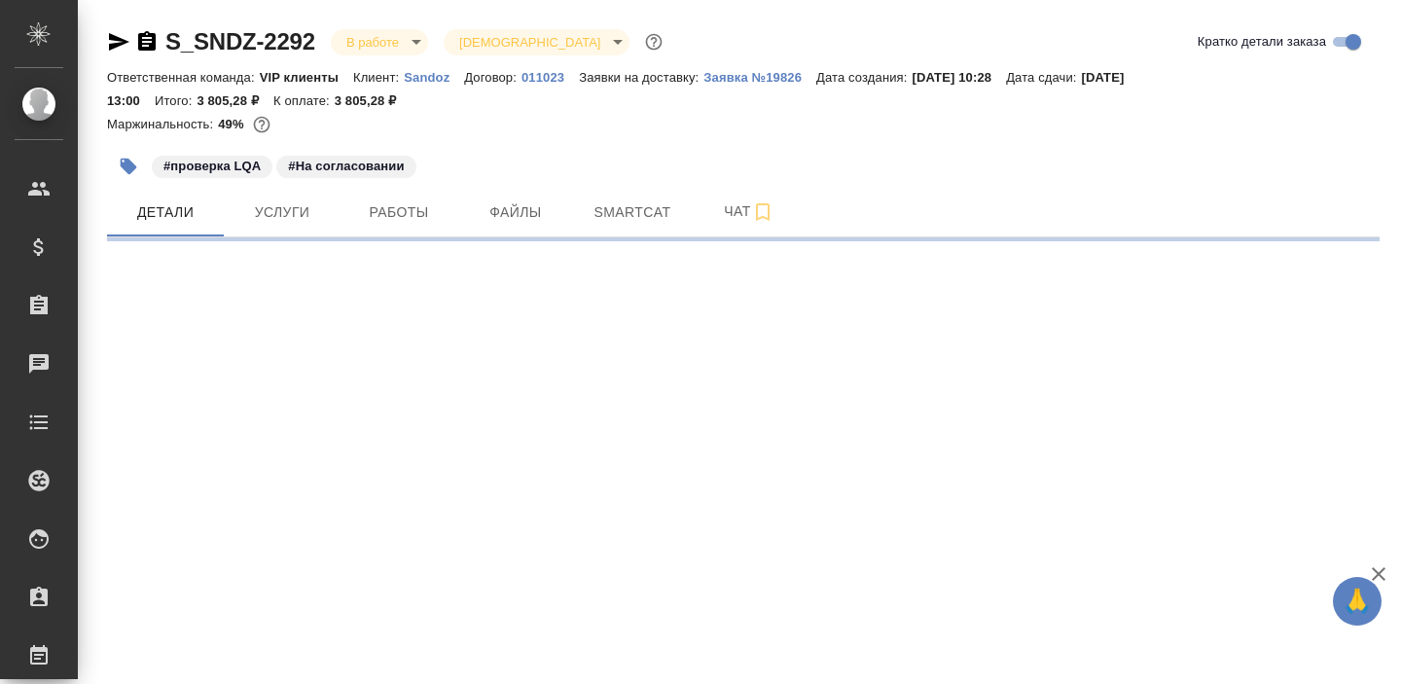
select select "RU"
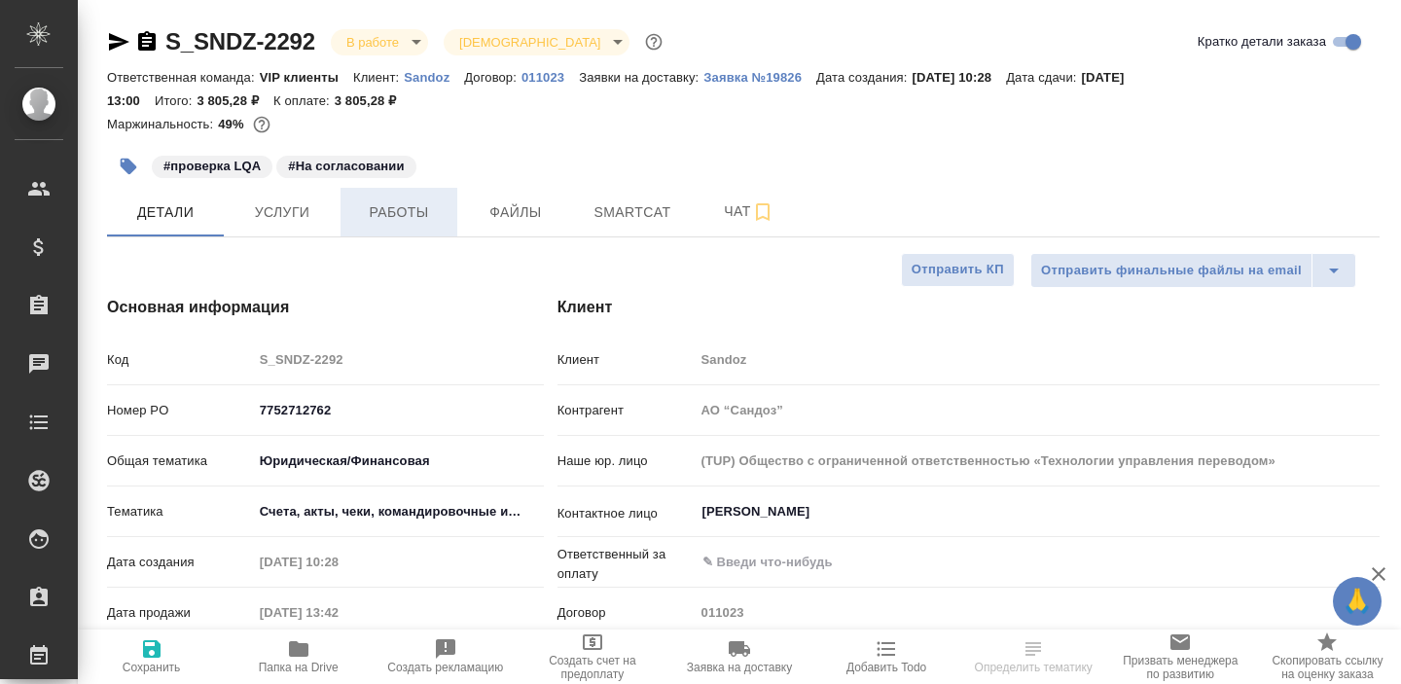
type textarea "x"
click at [308, 214] on span "Услуги" at bounding box center [281, 212] width 93 height 24
type textarea "x"
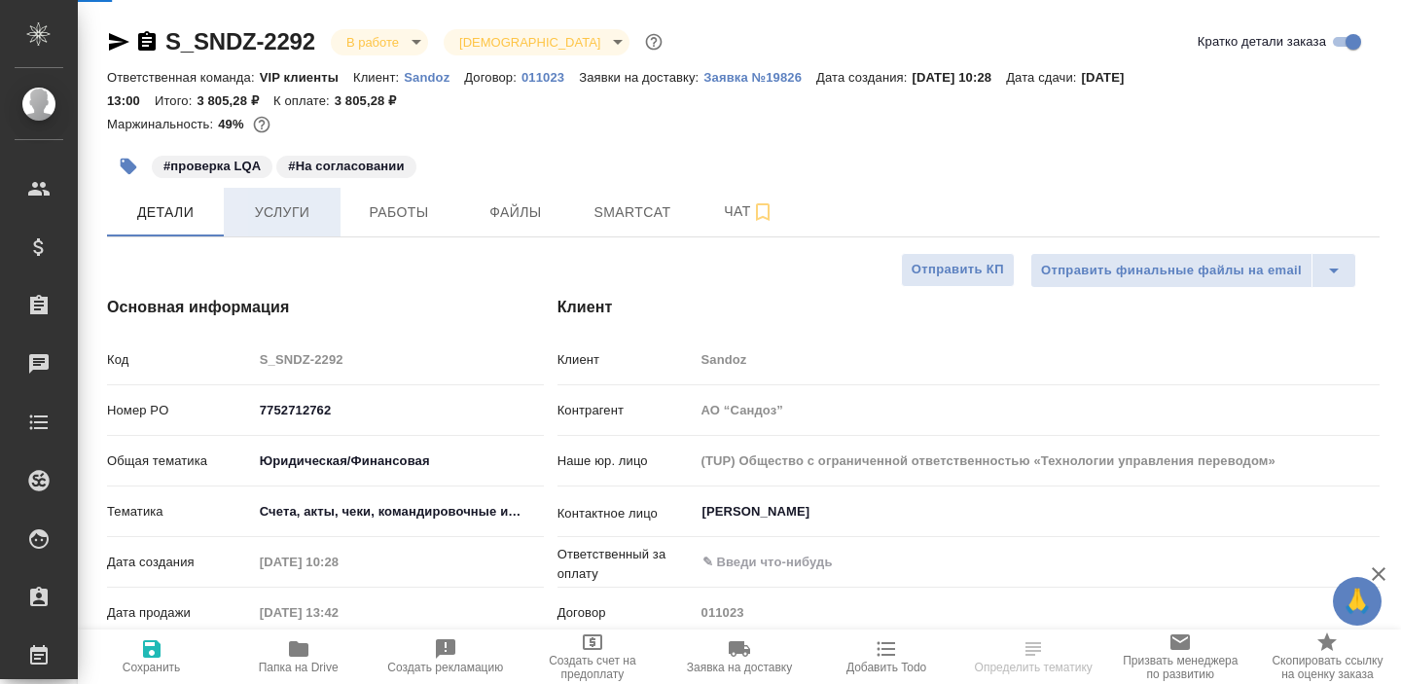
type textarea "x"
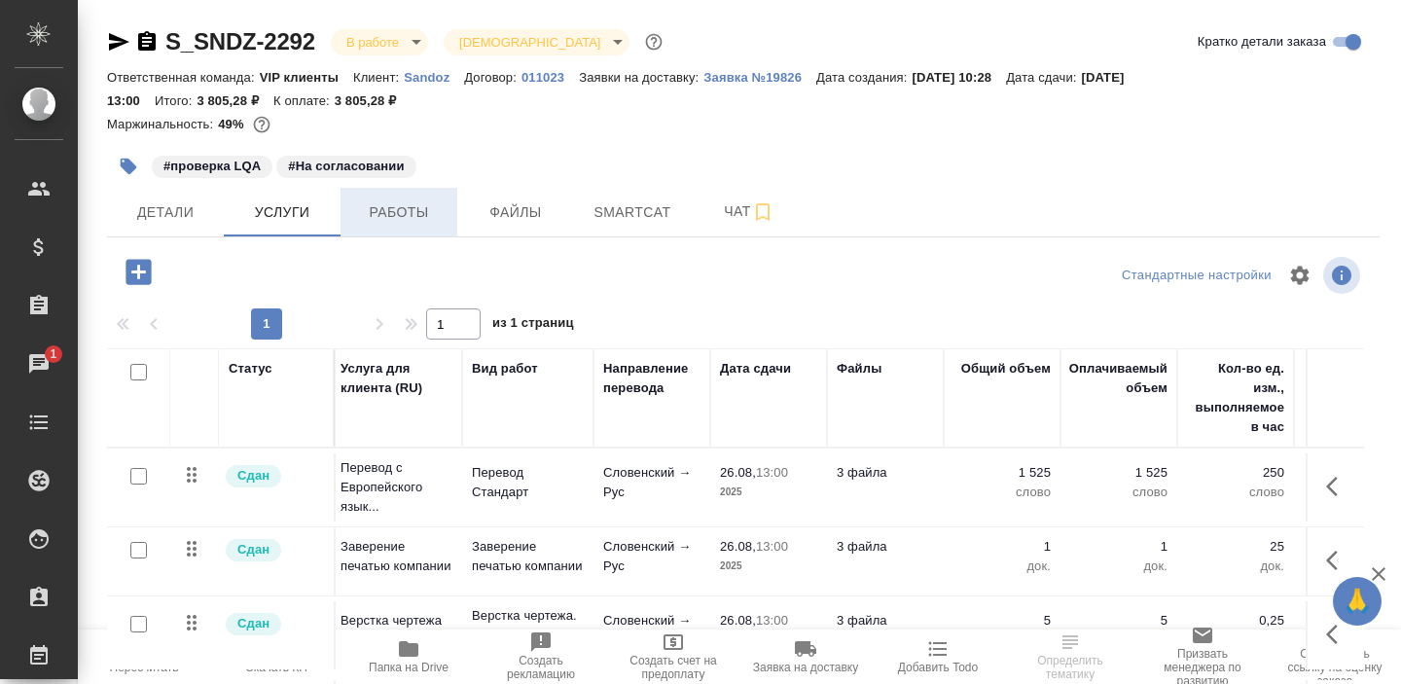
click at [380, 205] on span "Работы" at bounding box center [398, 212] width 93 height 24
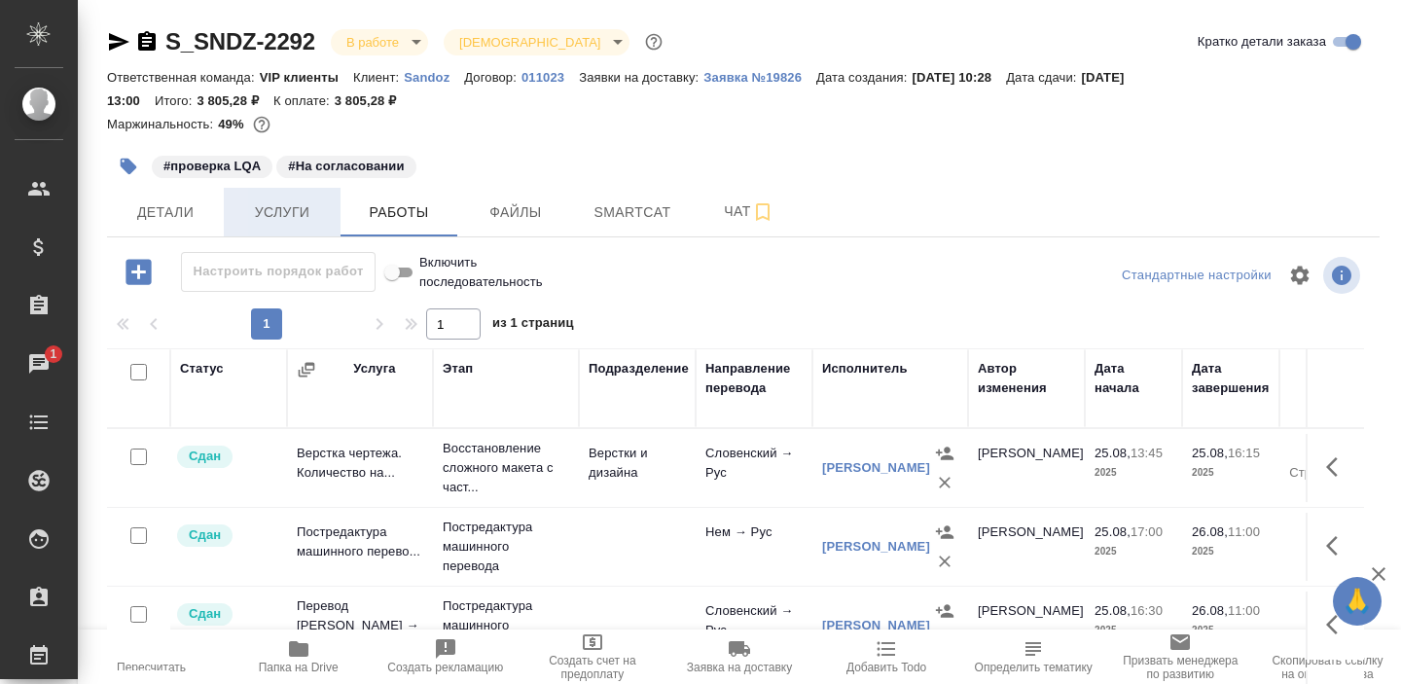
click at [303, 219] on span "Услуги" at bounding box center [281, 212] width 93 height 24
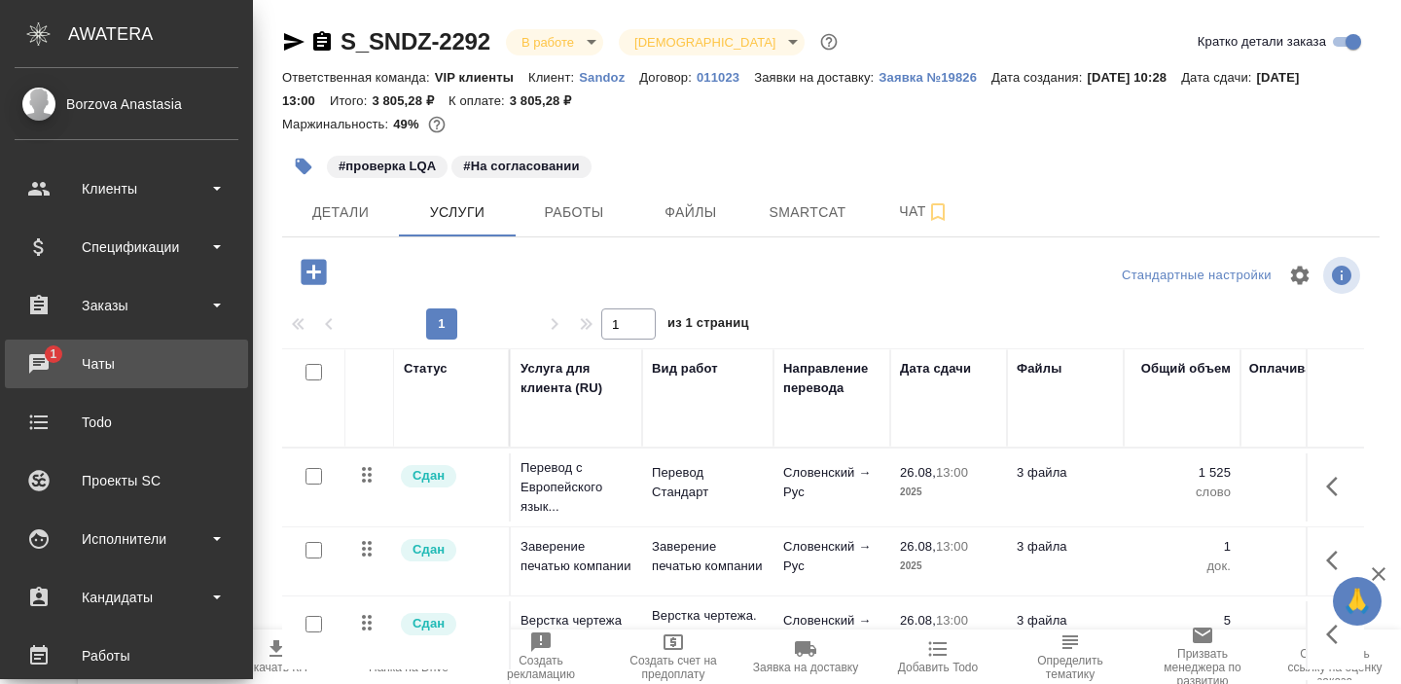
click at [46, 359] on div "Чаты" at bounding box center [127, 363] width 224 height 29
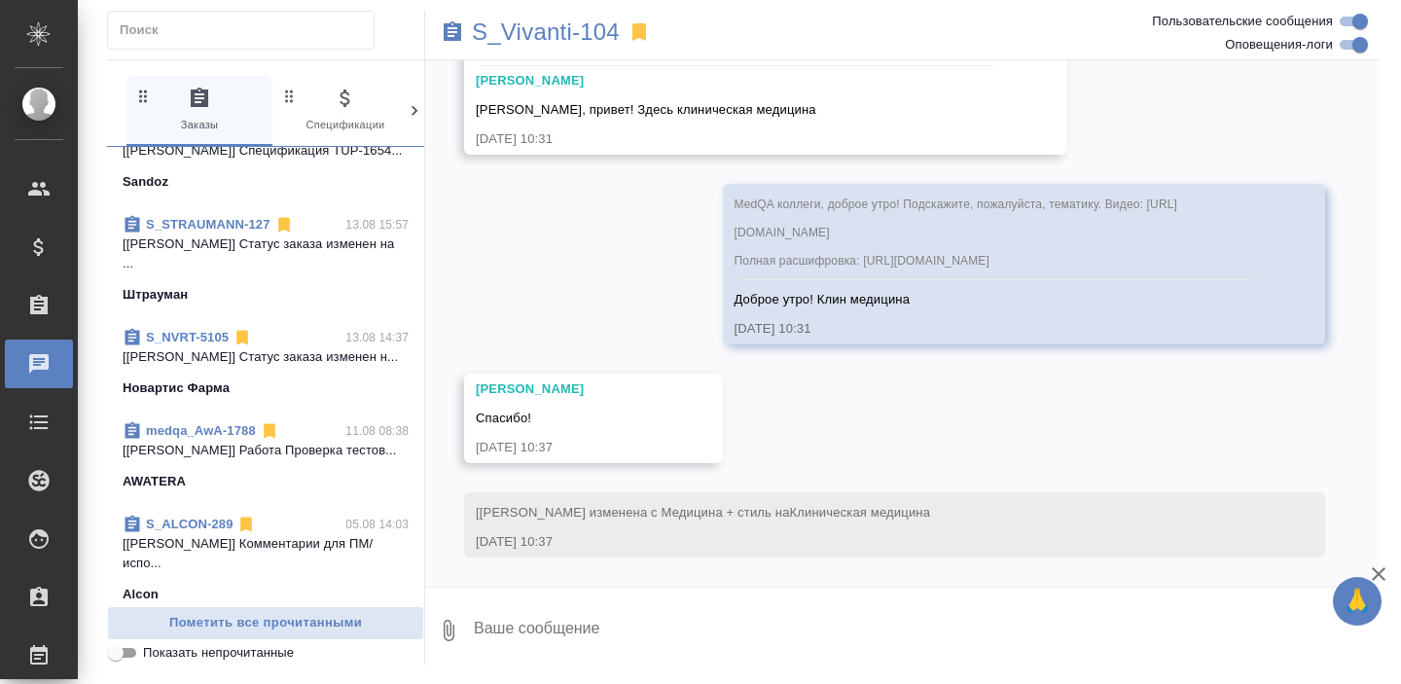
scroll to position [712, 0]
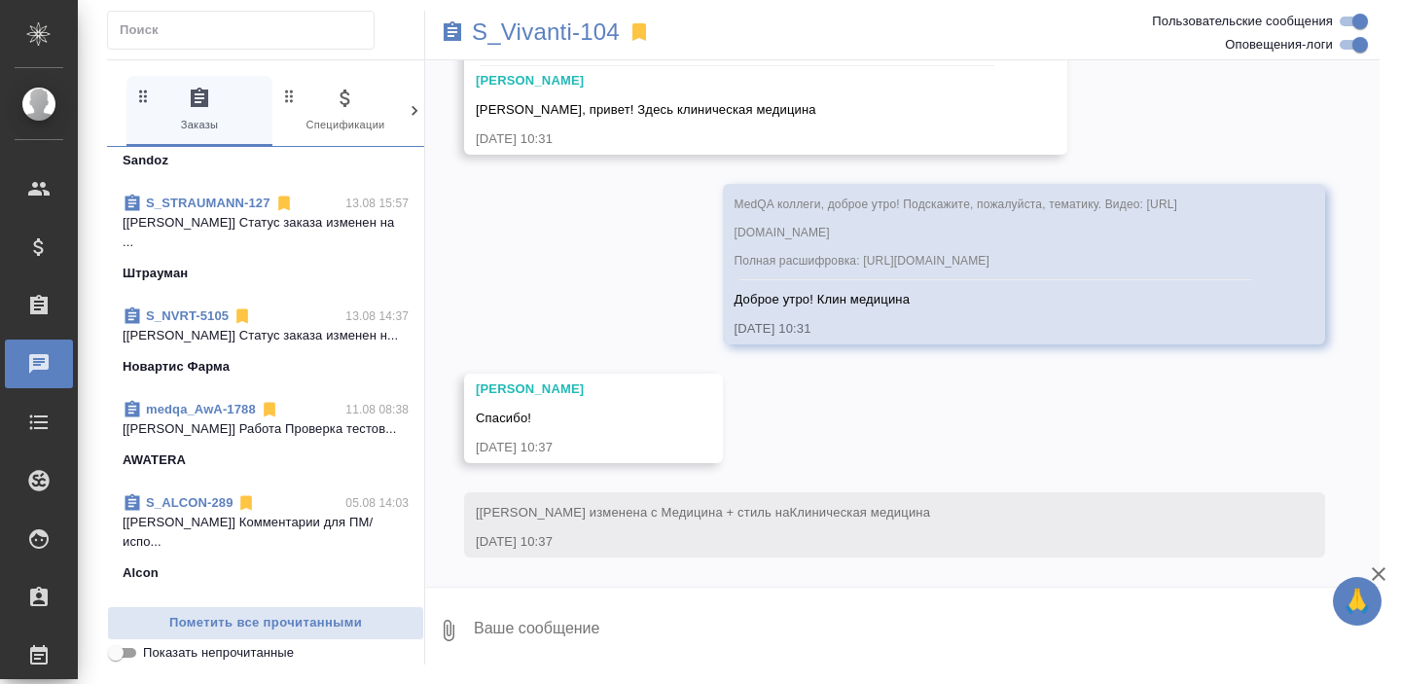
click at [181, 311] on link "S_NVRT-5105" at bounding box center [187, 315] width 83 height 15
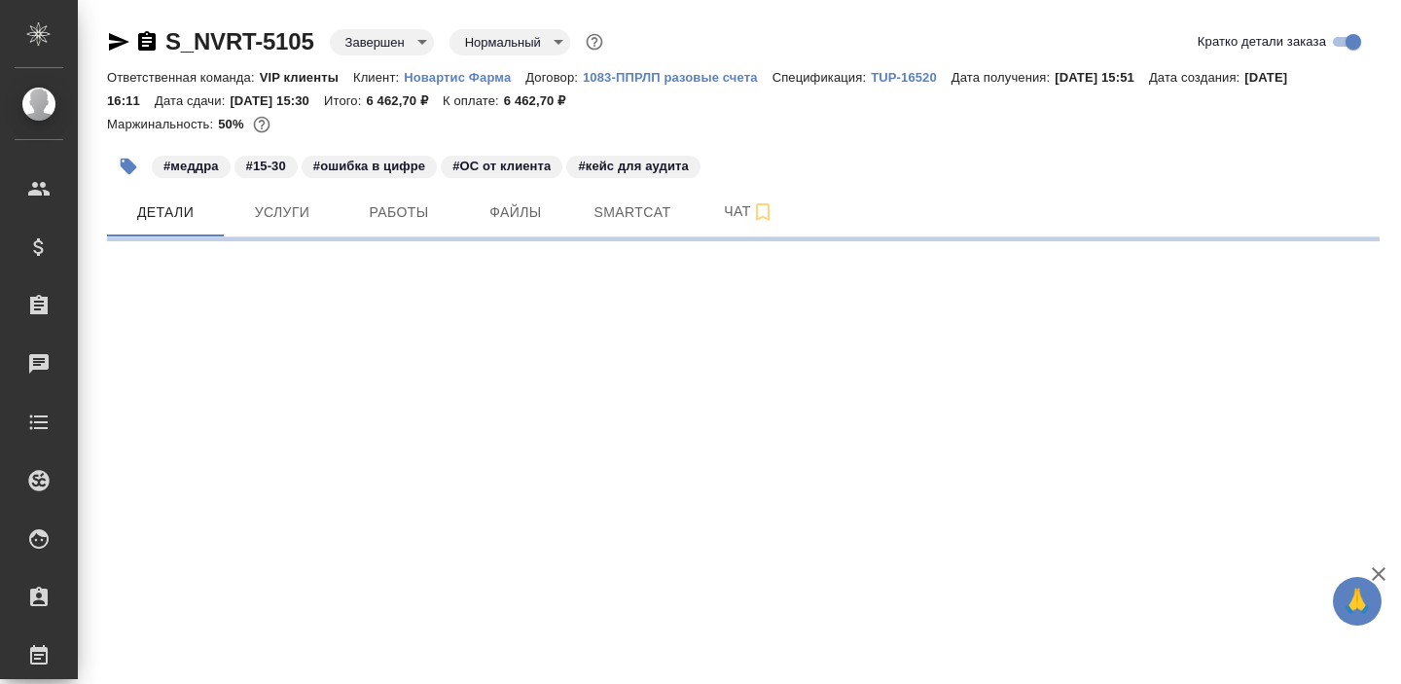
select select "RU"
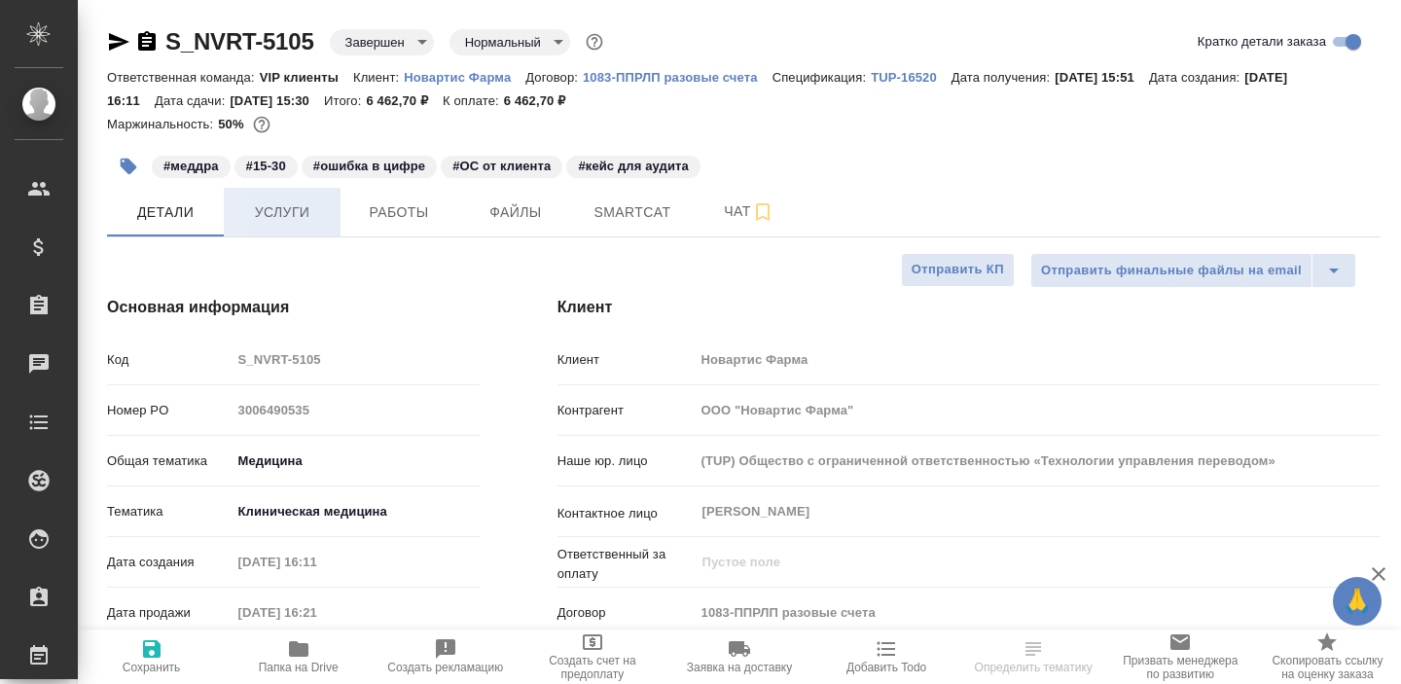
type textarea "x"
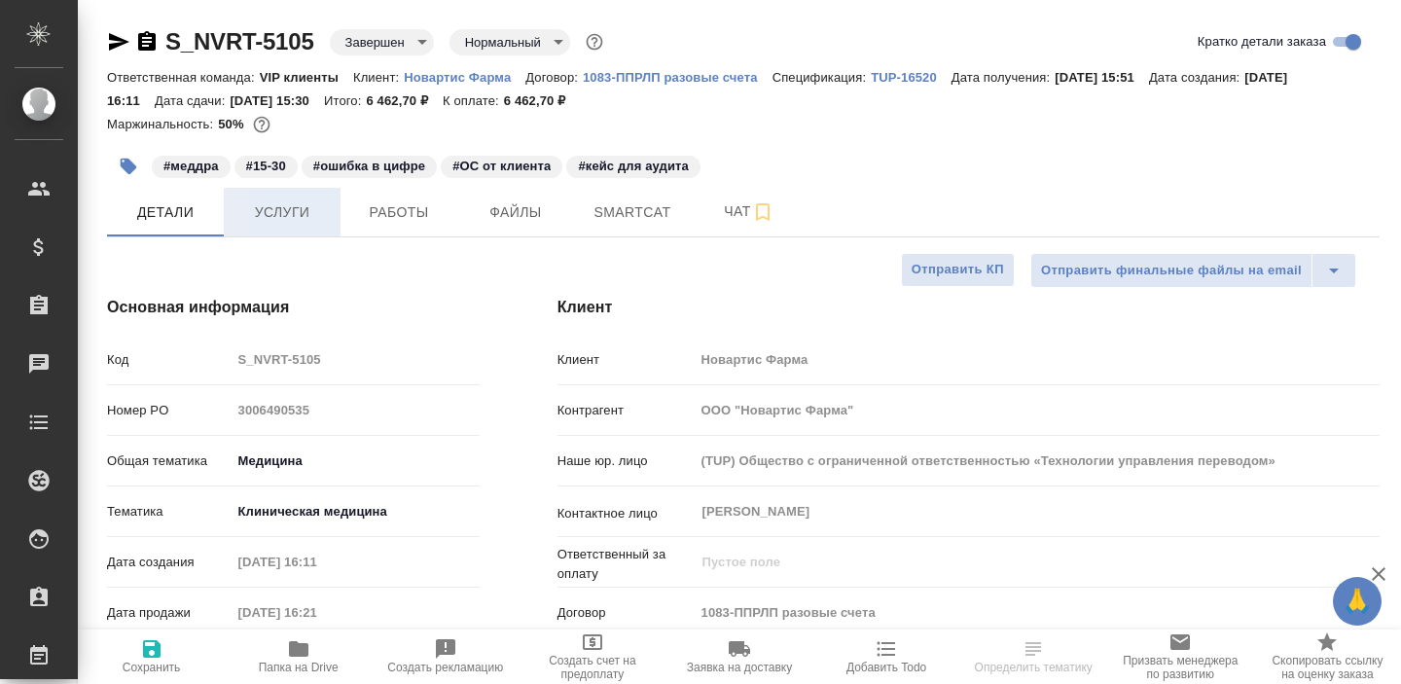
type textarea "x"
click at [282, 214] on span "Услуги" at bounding box center [281, 212] width 93 height 24
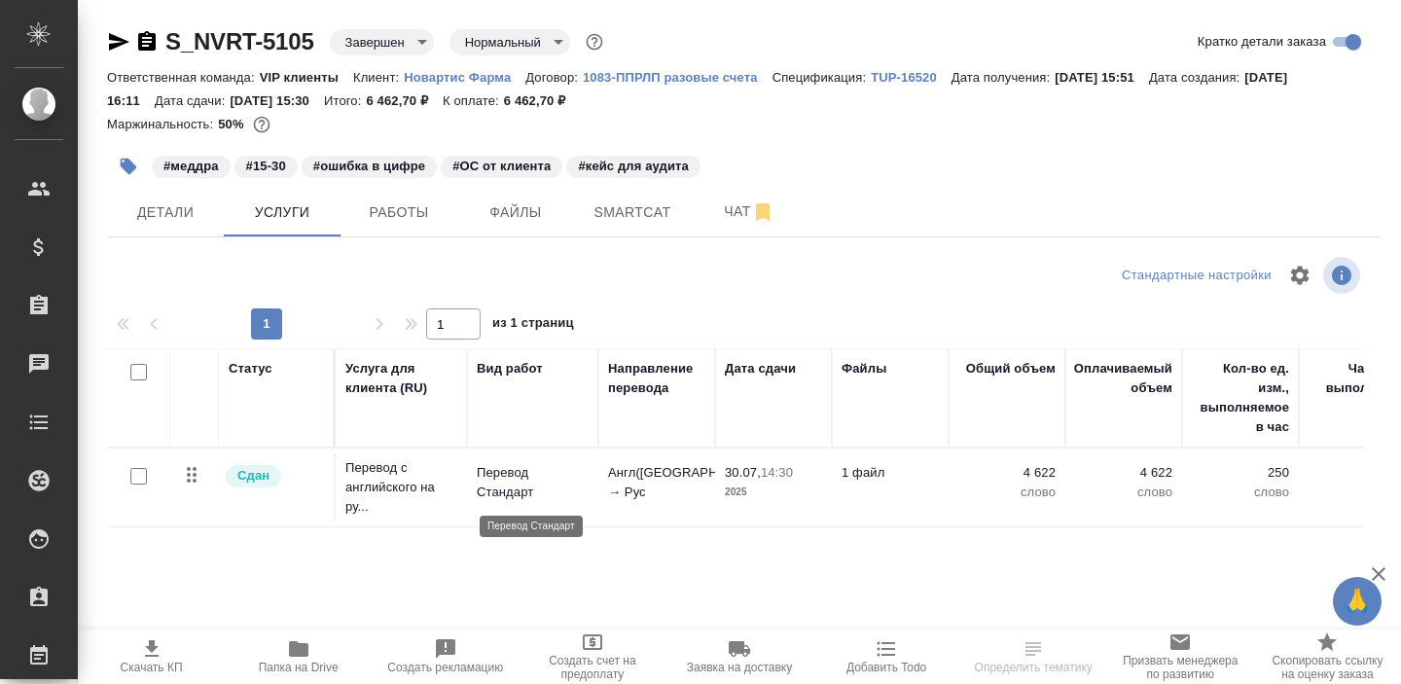
click at [502, 492] on p "Перевод Стандарт" at bounding box center [533, 482] width 112 height 39
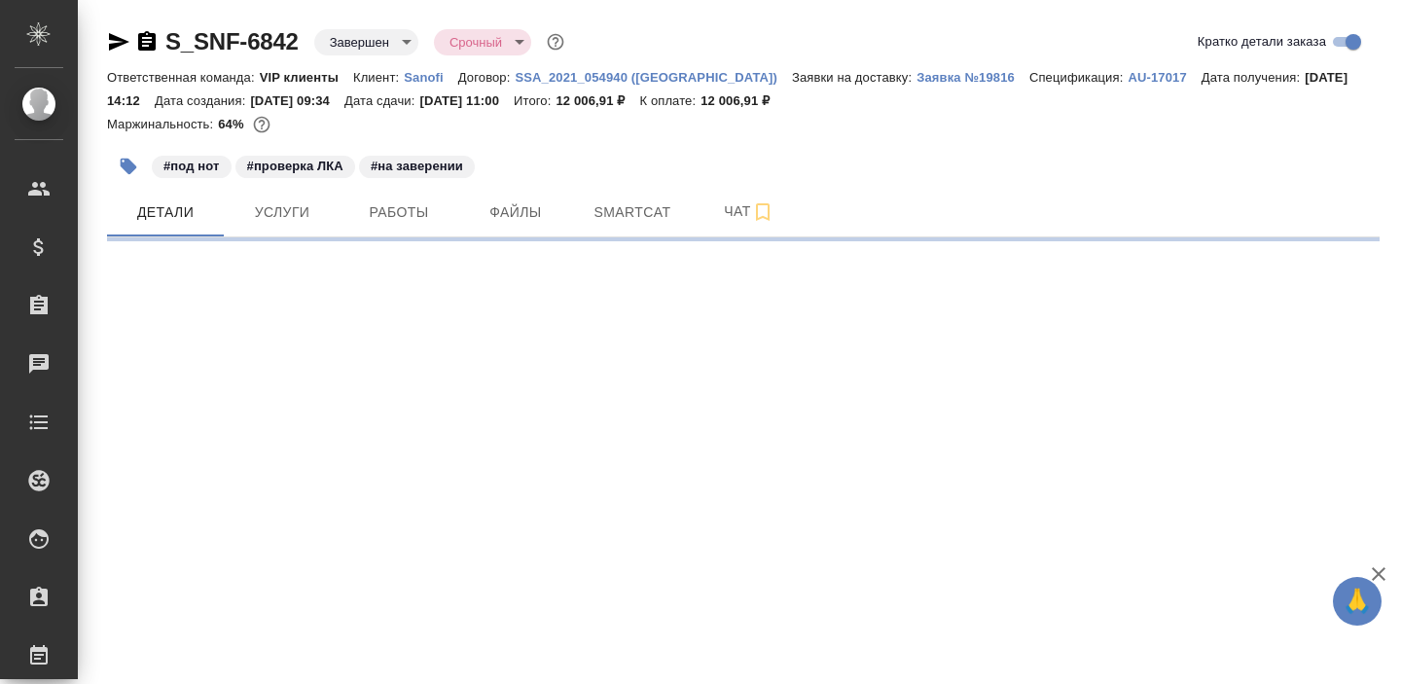
select select "RU"
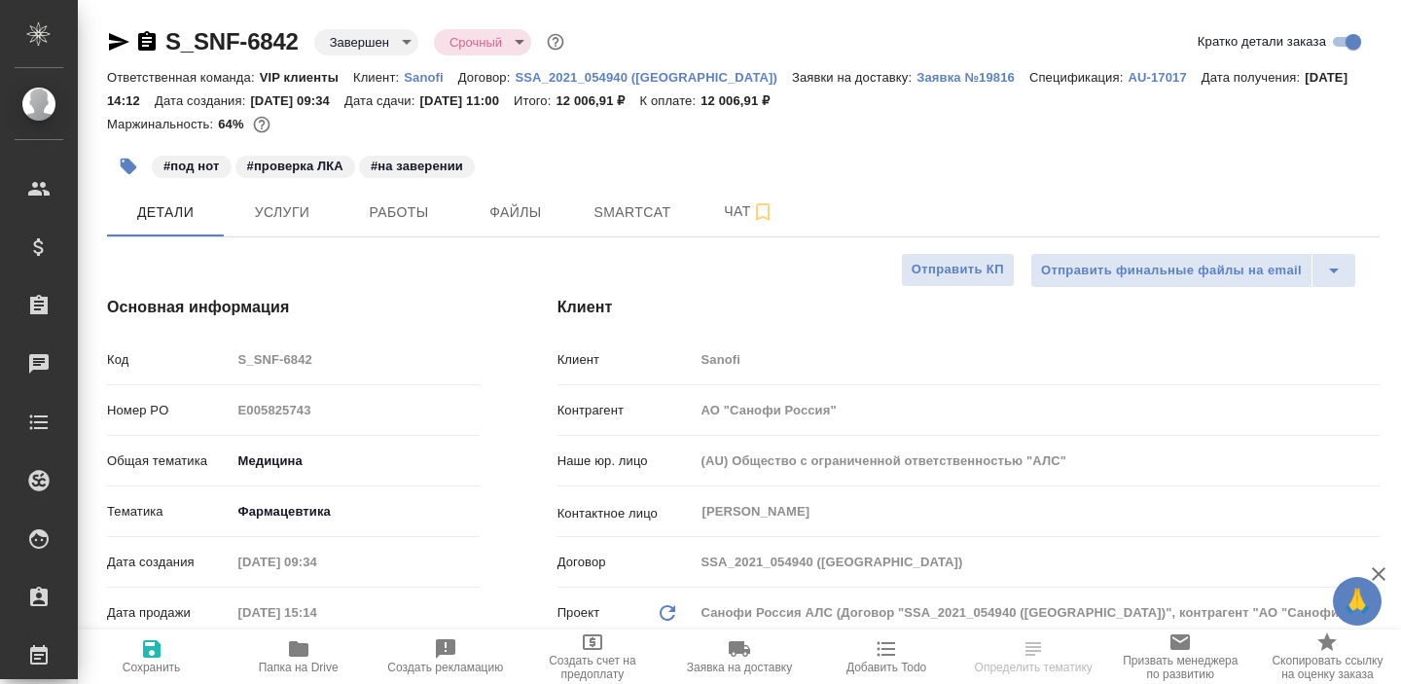
type textarea "x"
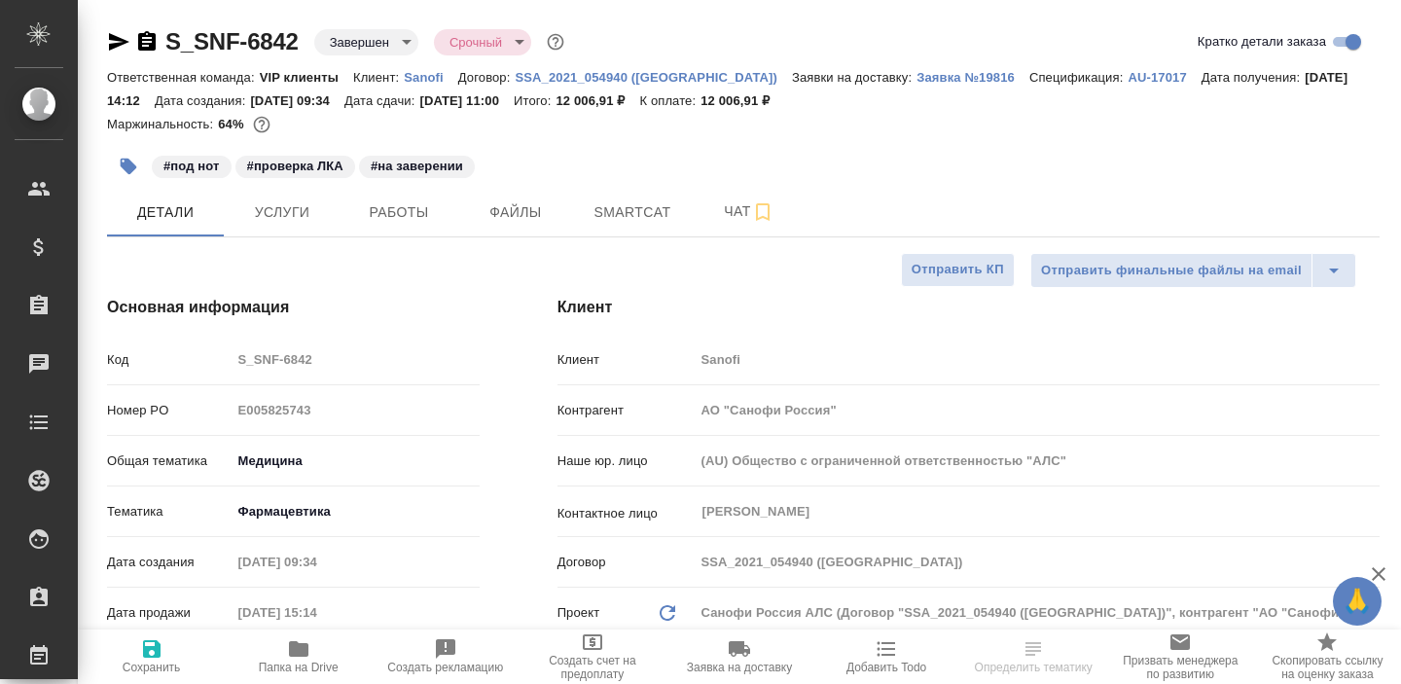
type textarea "x"
click at [304, 224] on span "Услуги" at bounding box center [281, 212] width 93 height 24
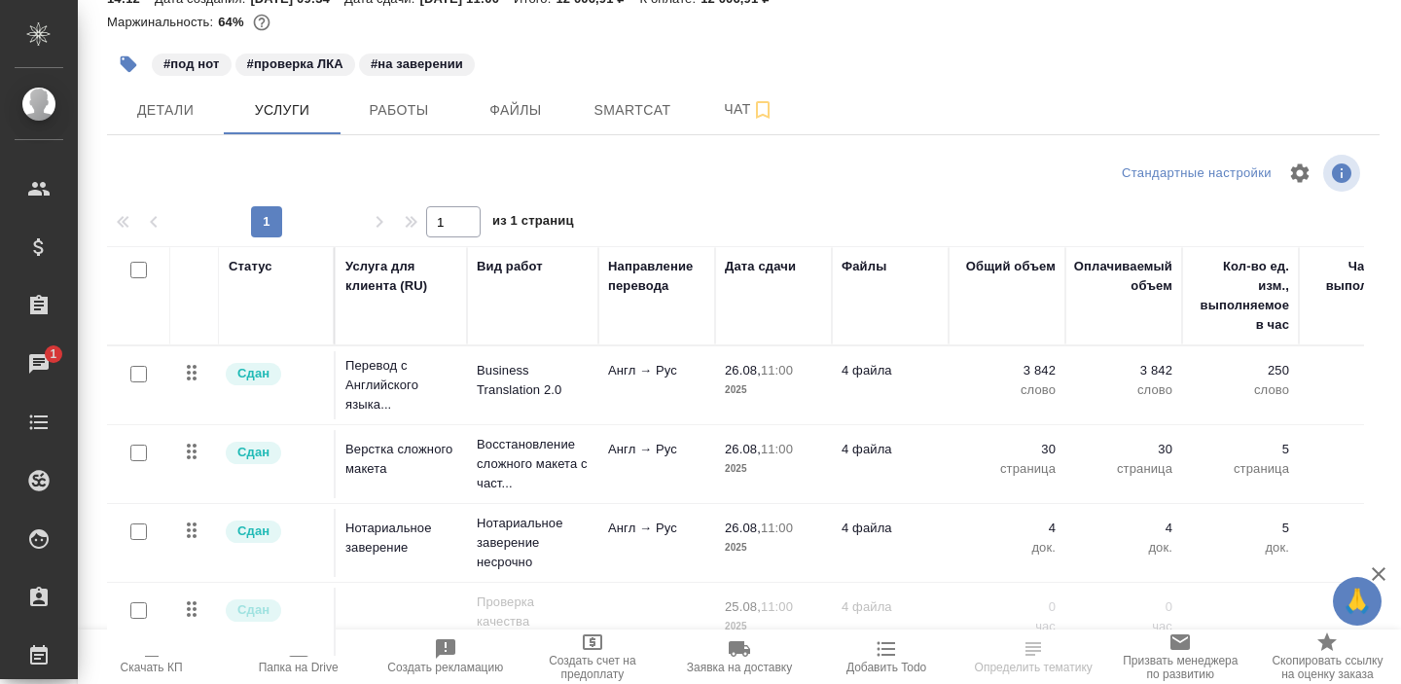
scroll to position [97, 0]
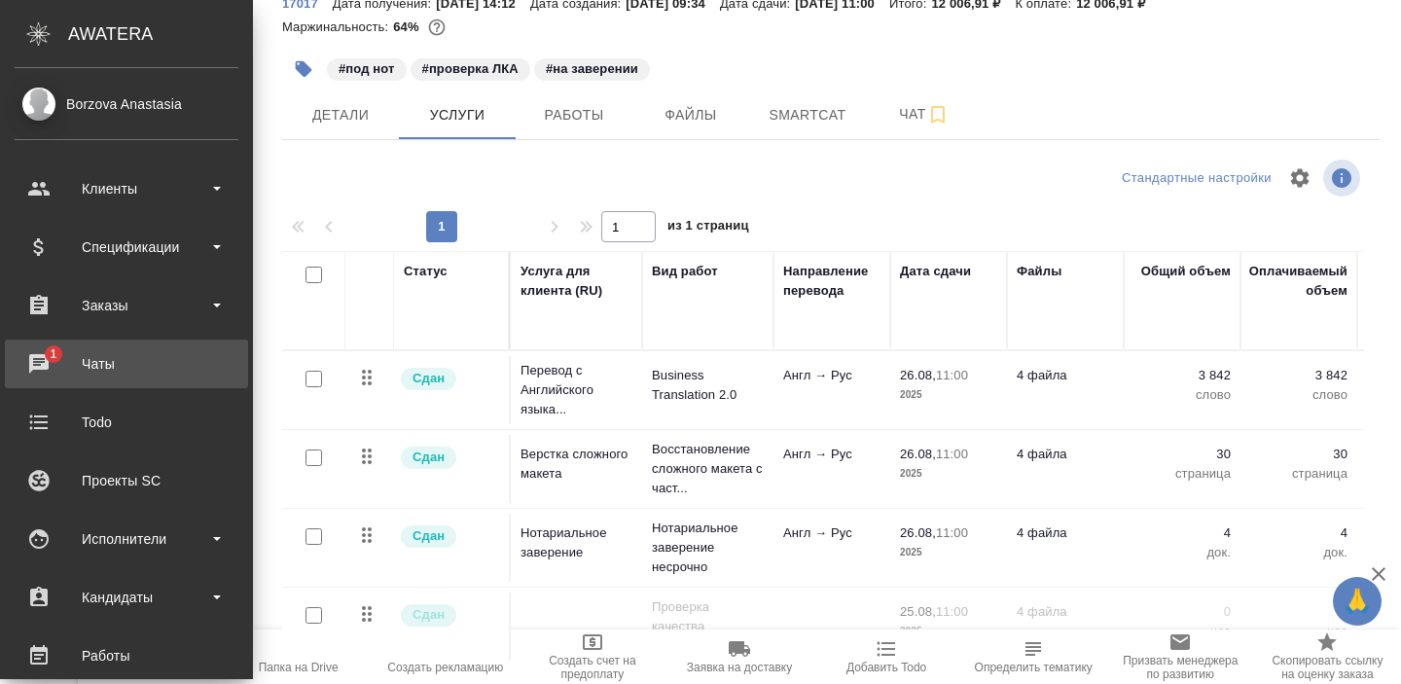
click at [60, 358] on div "Чаты" at bounding box center [127, 363] width 224 height 29
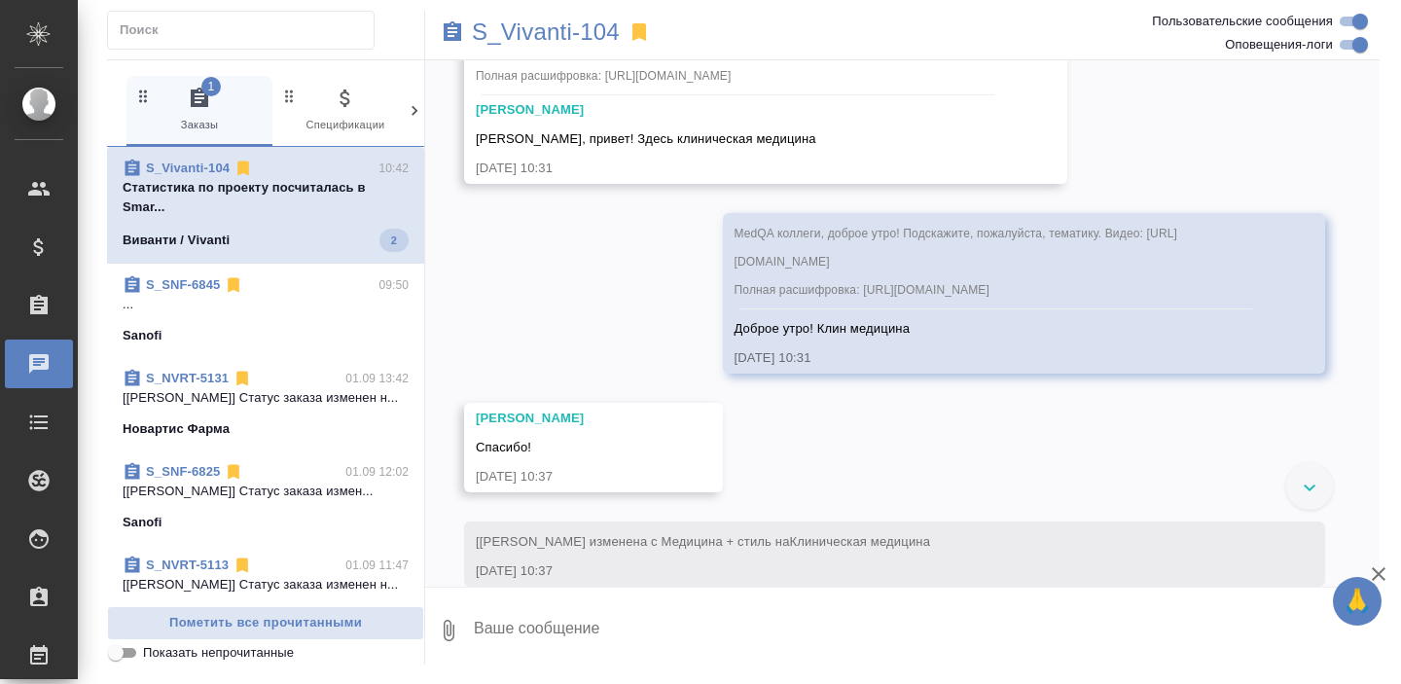
scroll to position [4247, 0]
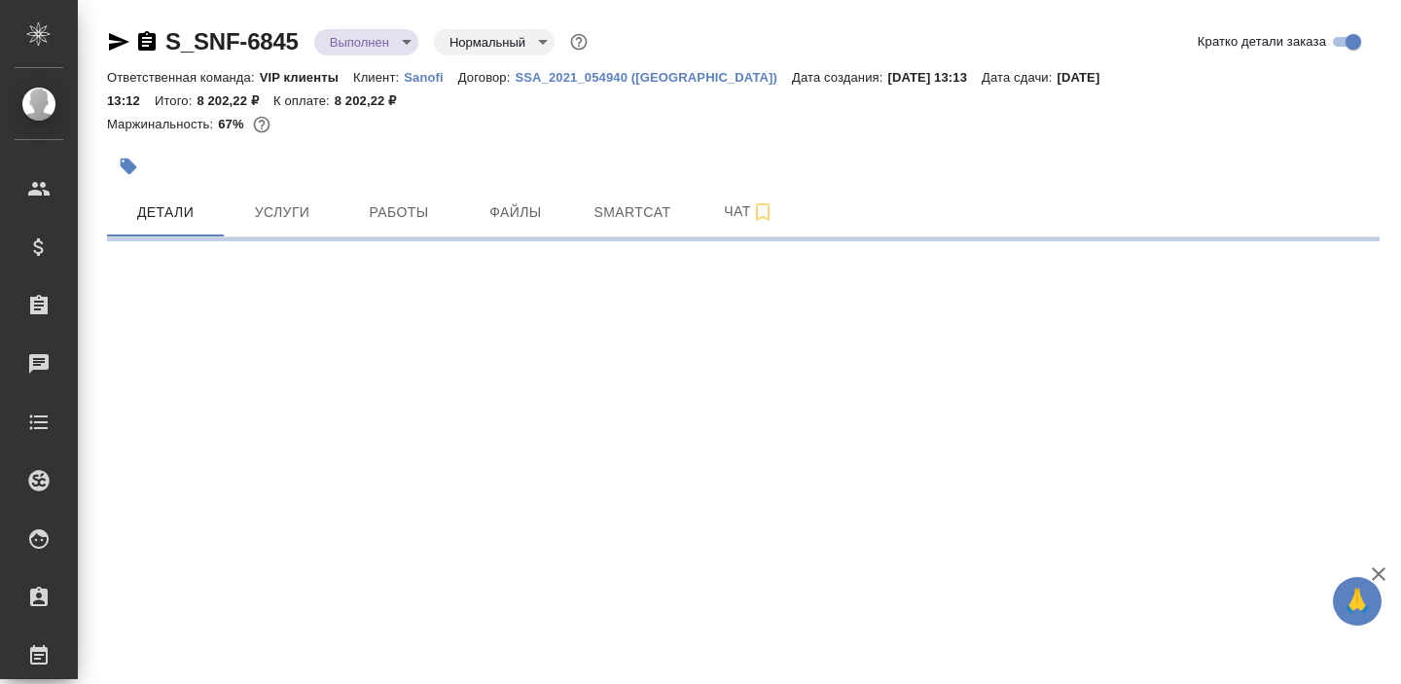
select select "RU"
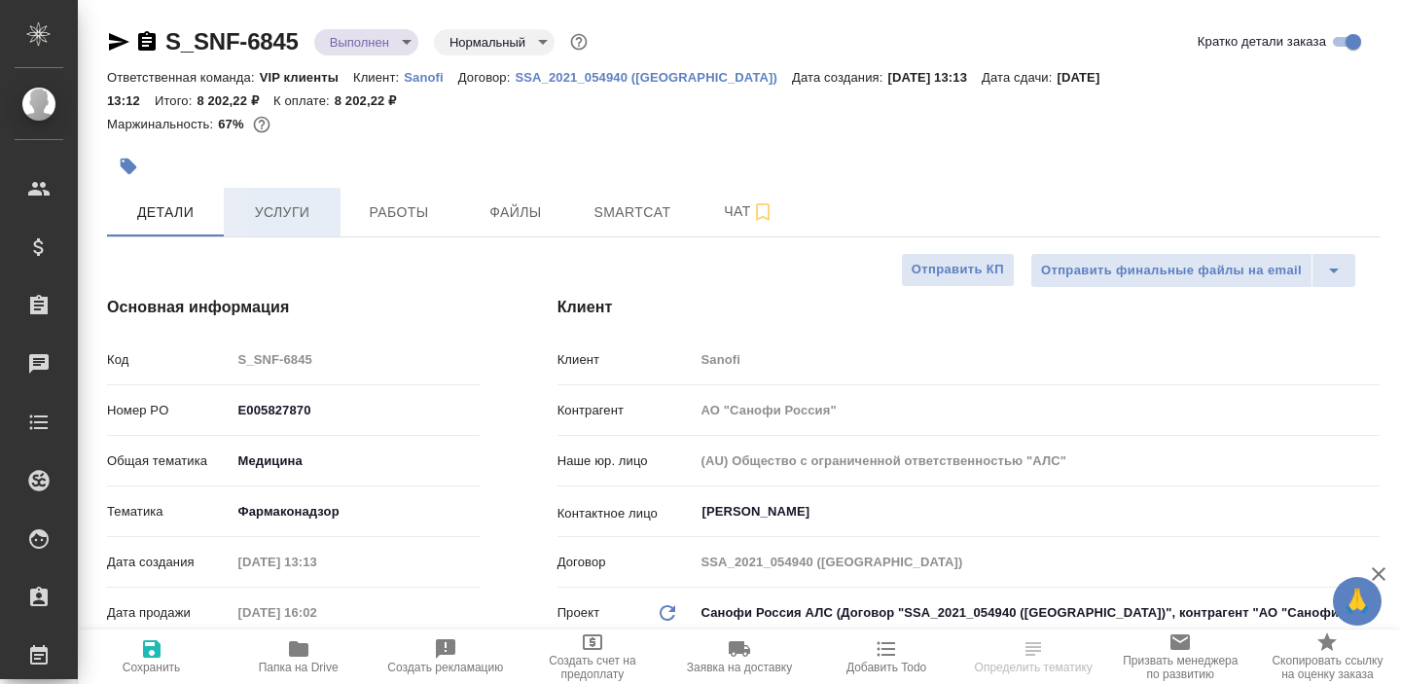
type textarea "x"
click at [305, 220] on span "Услуги" at bounding box center [281, 212] width 93 height 24
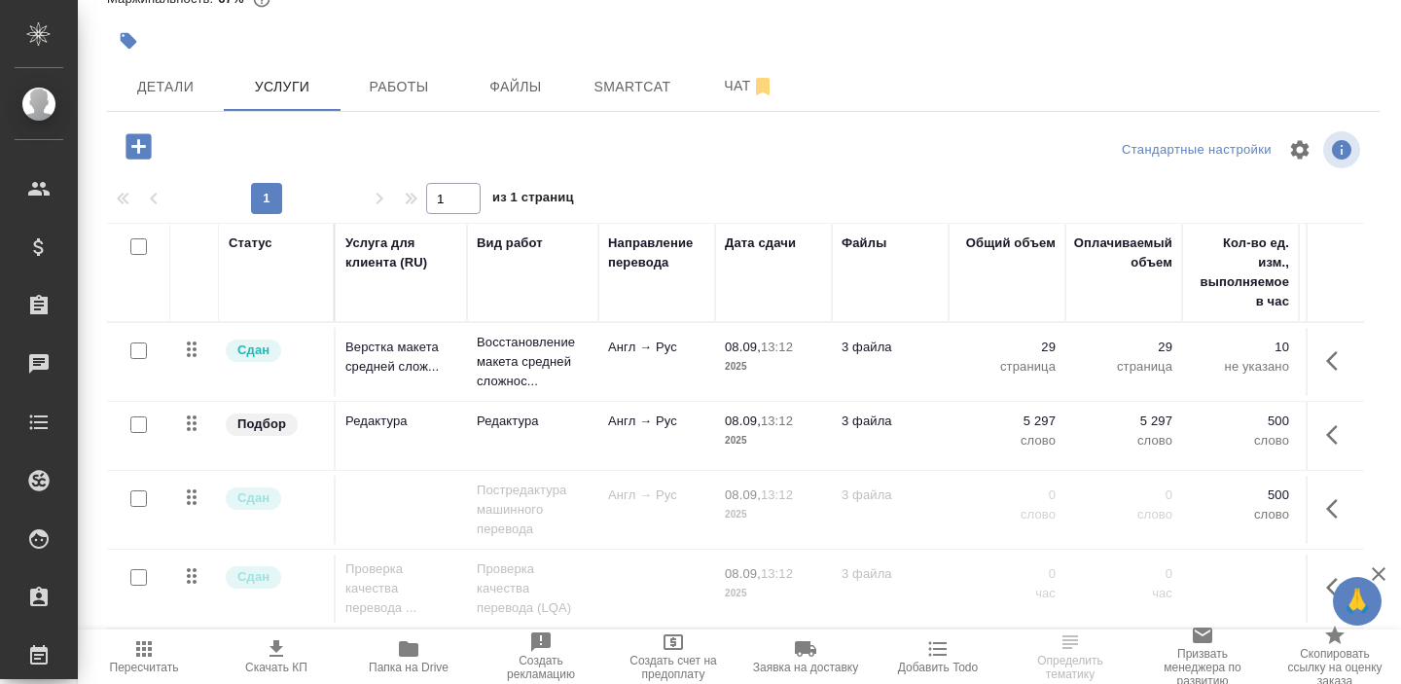
scroll to position [132, 0]
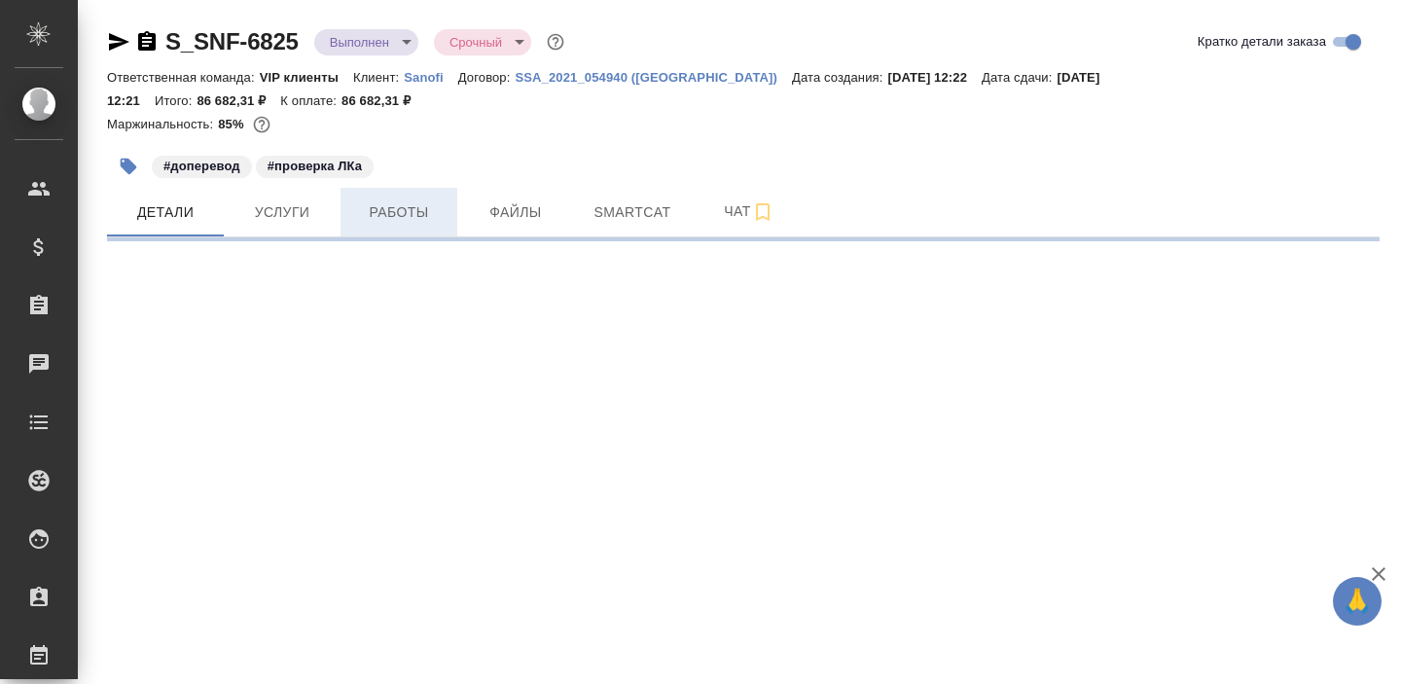
select select "RU"
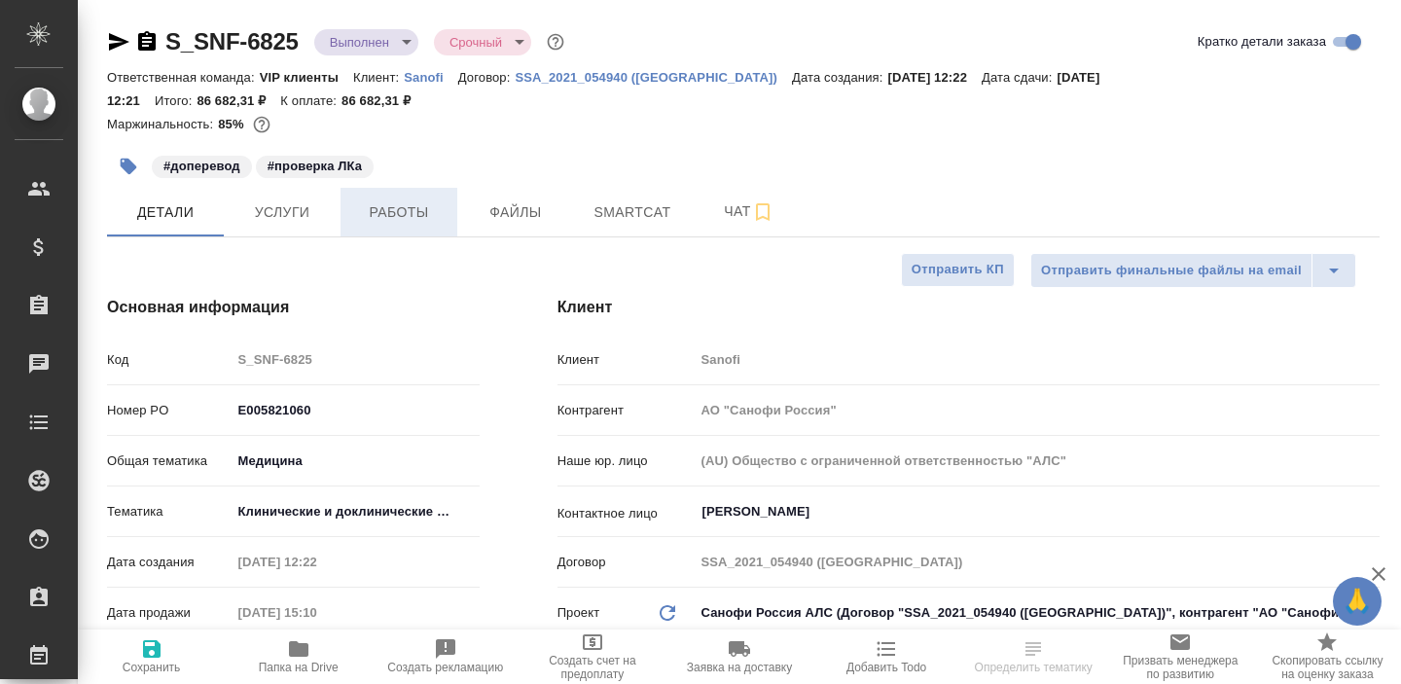
type textarea "x"
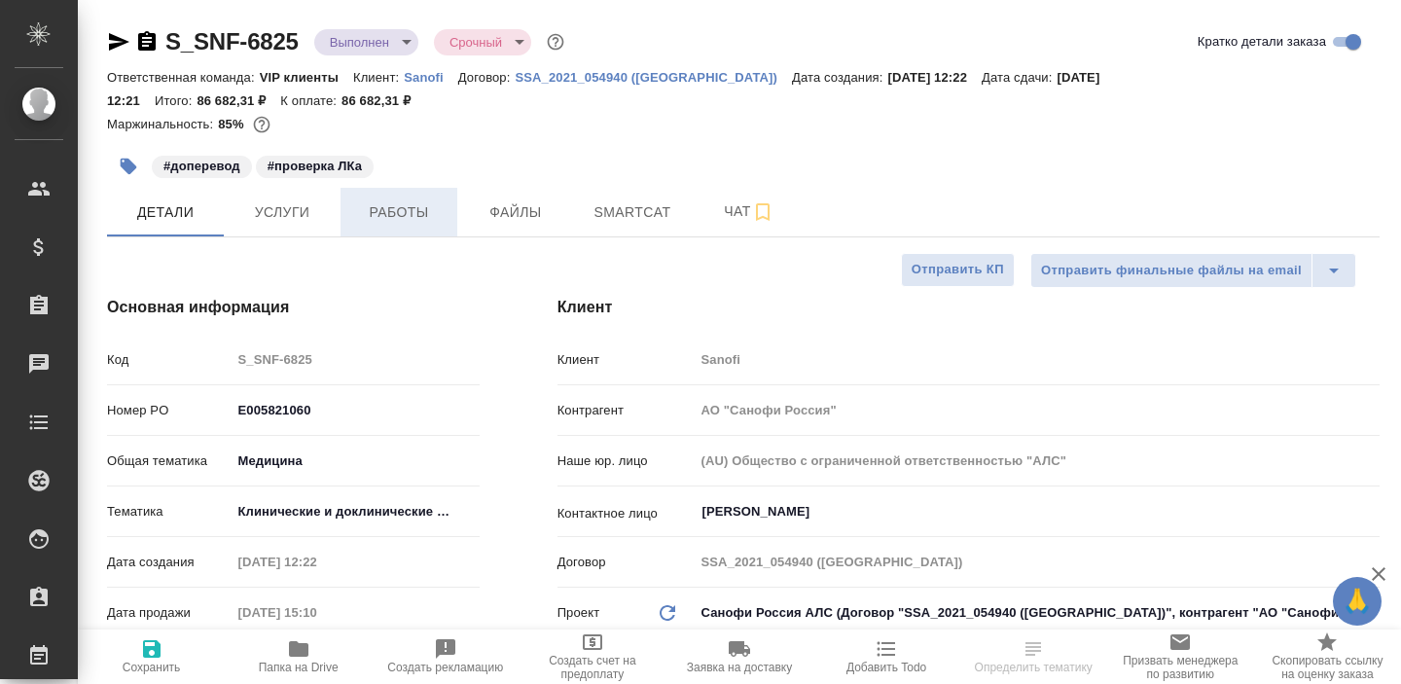
type textarea "x"
click at [315, 213] on span "Услуги" at bounding box center [281, 212] width 93 height 24
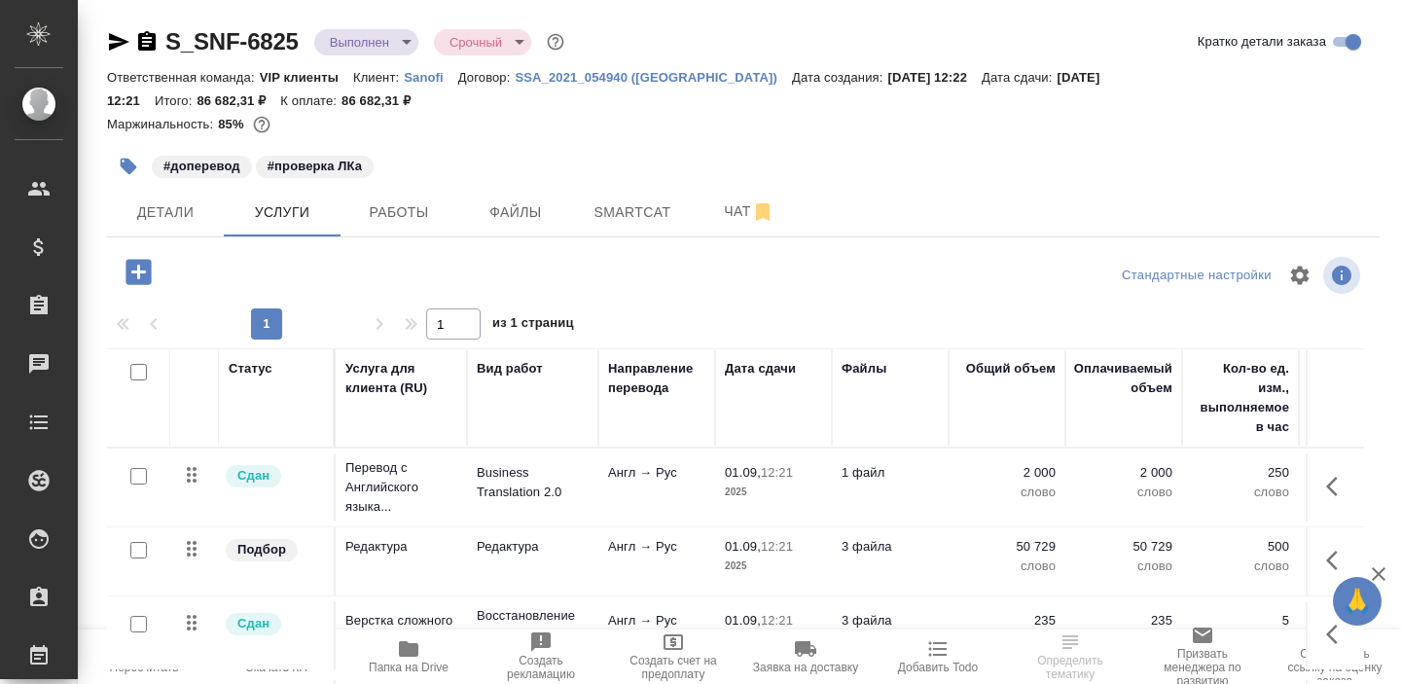
scroll to position [132, 0]
